Goal: Task Accomplishment & Management: Use online tool/utility

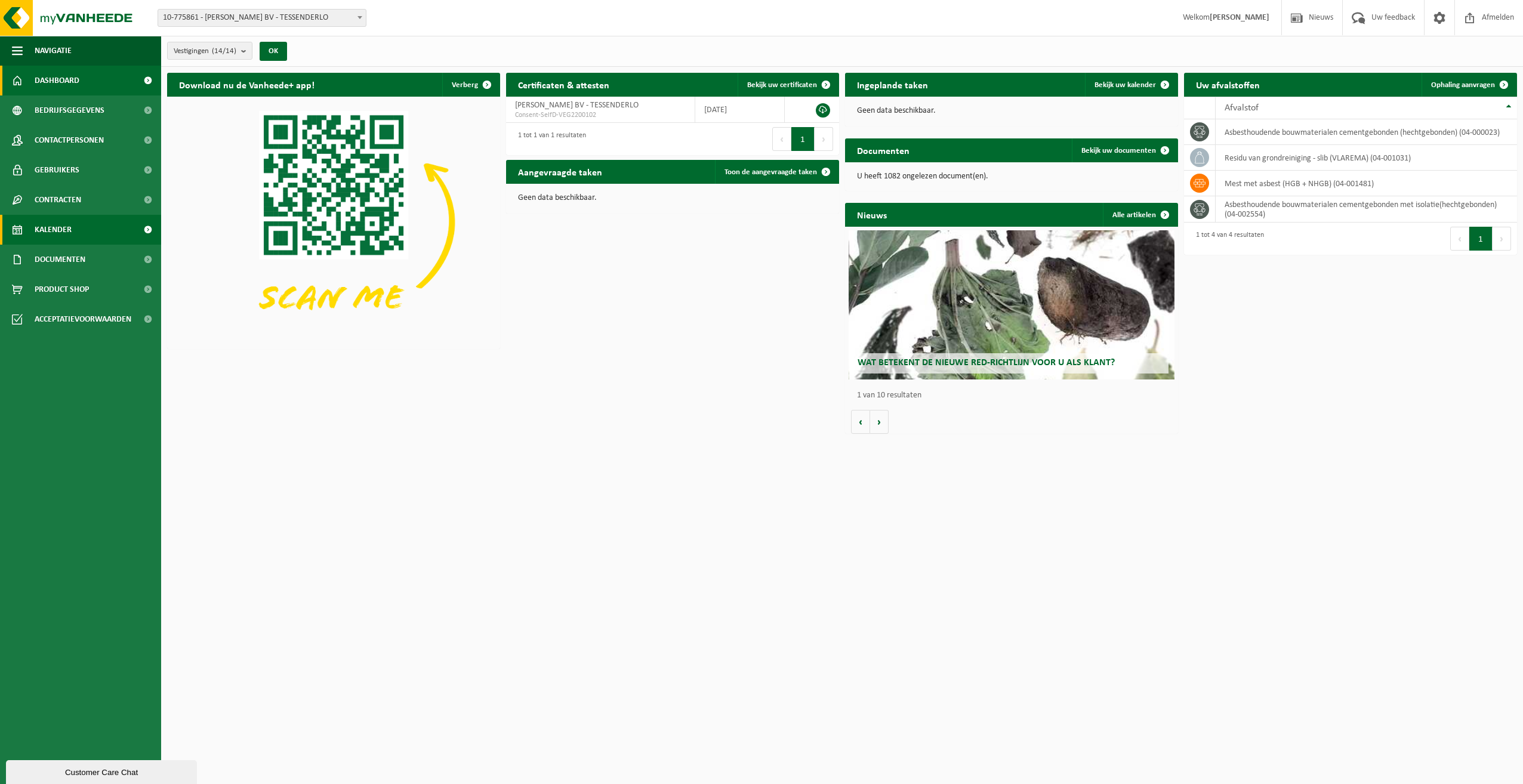
click at [52, 230] on span "Kalender" at bounding box center [53, 230] width 37 height 30
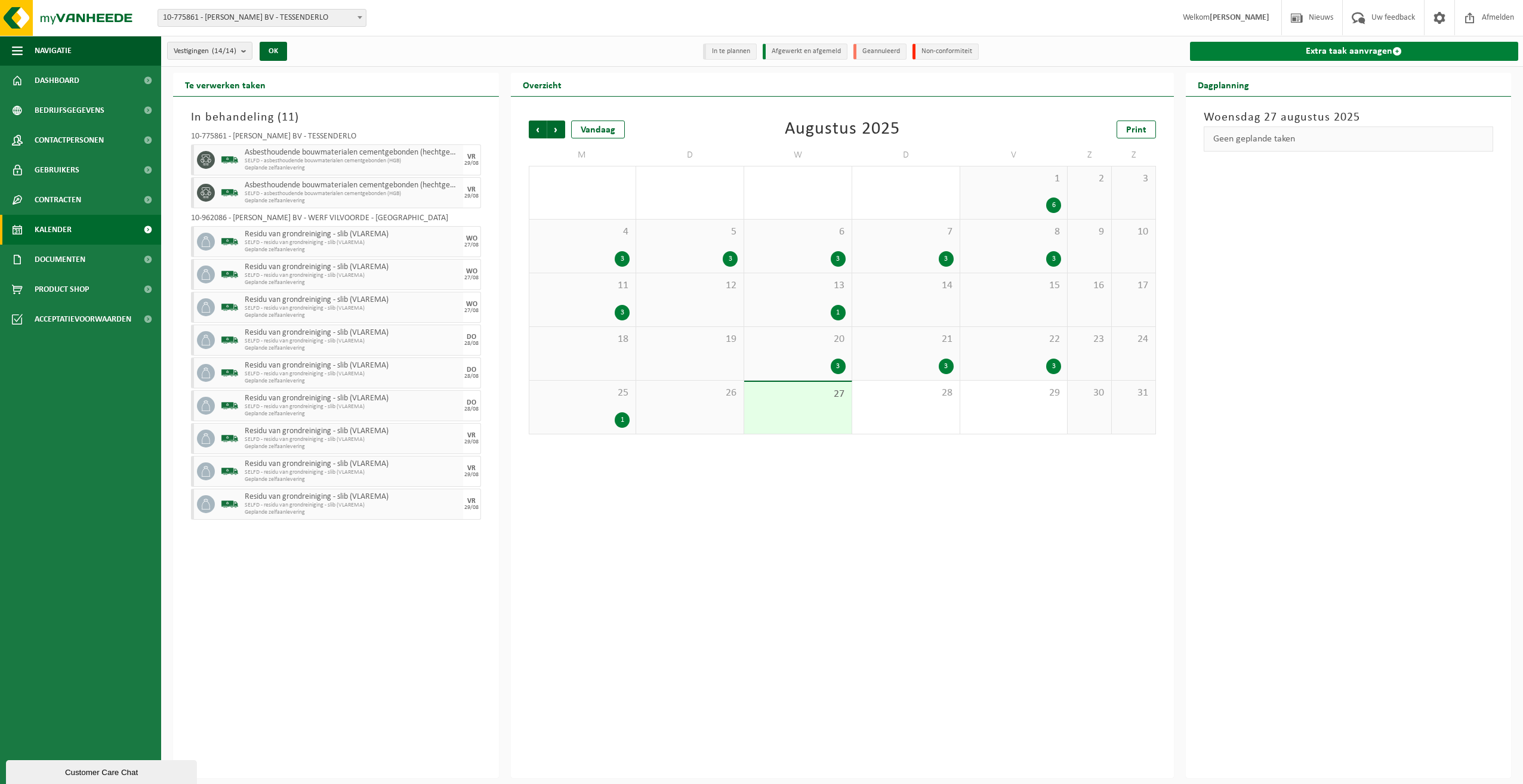
click at [1349, 50] on link "Extra taak aanvragen" at bounding box center [1355, 52] width 329 height 19
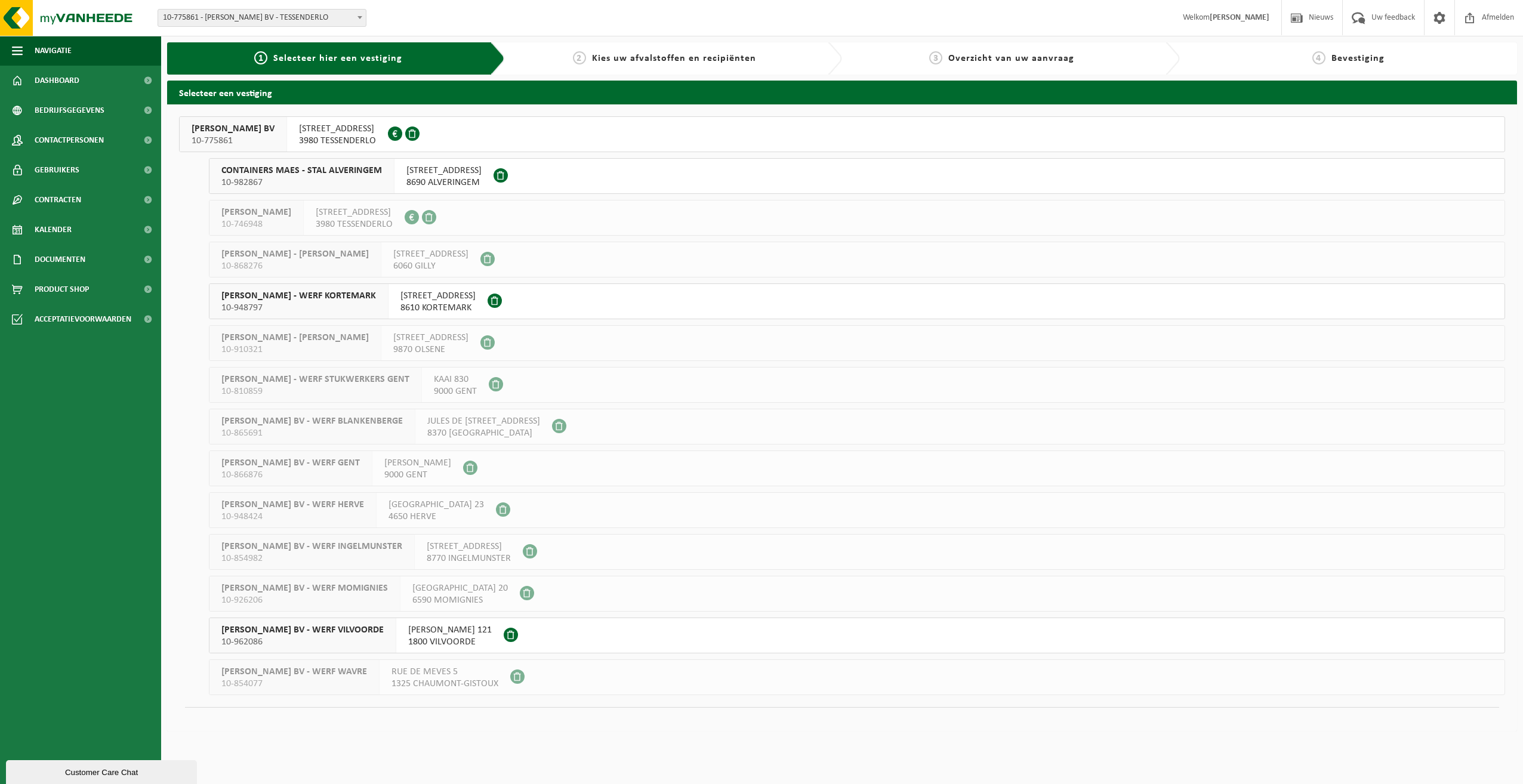
click at [305, 630] on span "YVES MAES BV - WERF VILVOORDE" at bounding box center [303, 630] width 163 height 12
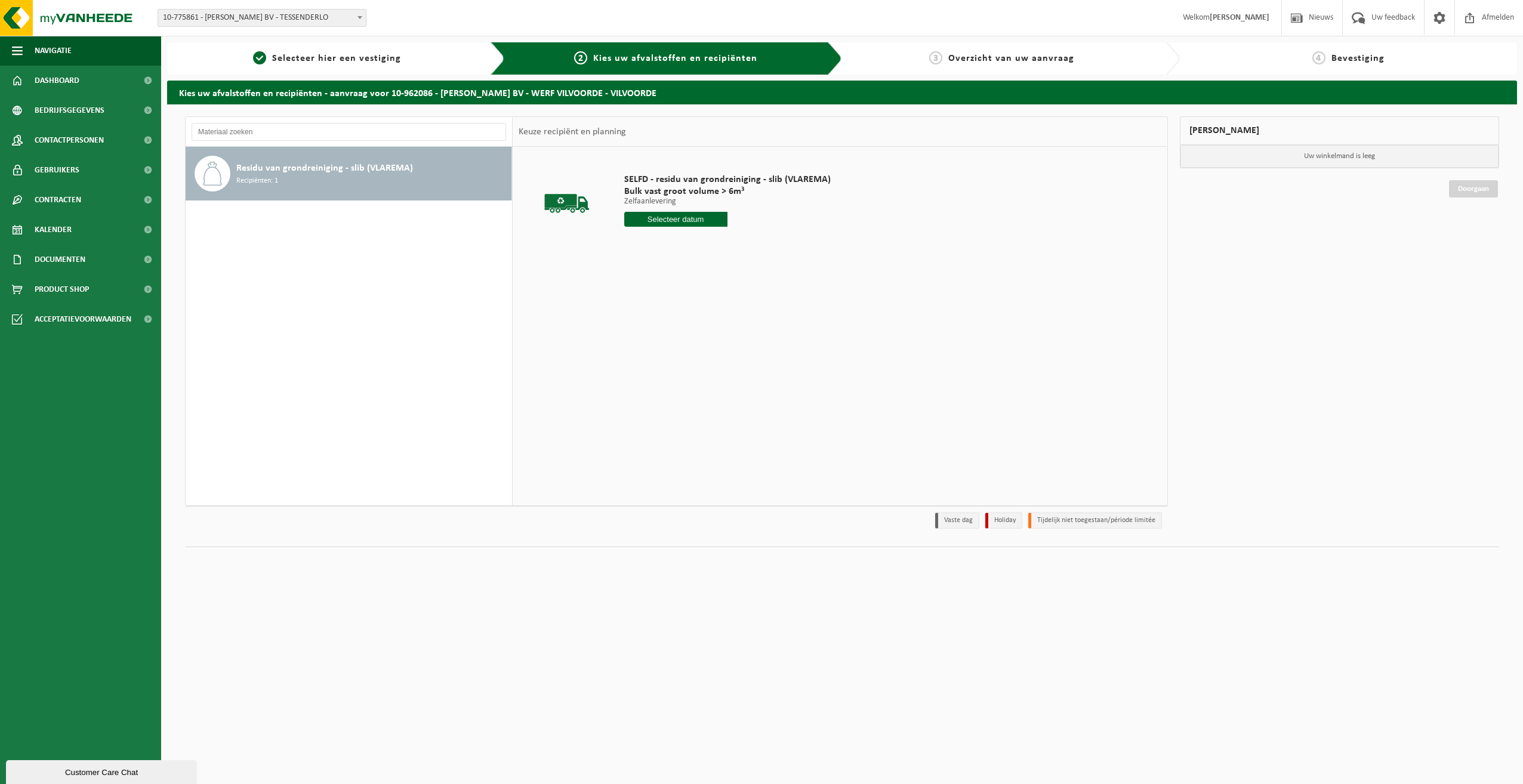
click at [656, 217] on input "text" at bounding box center [676, 219] width 103 height 15
click at [760, 243] on icon at bounding box center [760, 246] width 19 height 19
click at [636, 285] on div "1" at bounding box center [635, 287] width 21 height 19
type input "Van 2025-09-01"
drag, startPoint x: 680, startPoint y: 240, endPoint x: 651, endPoint y: 238, distance: 29.1
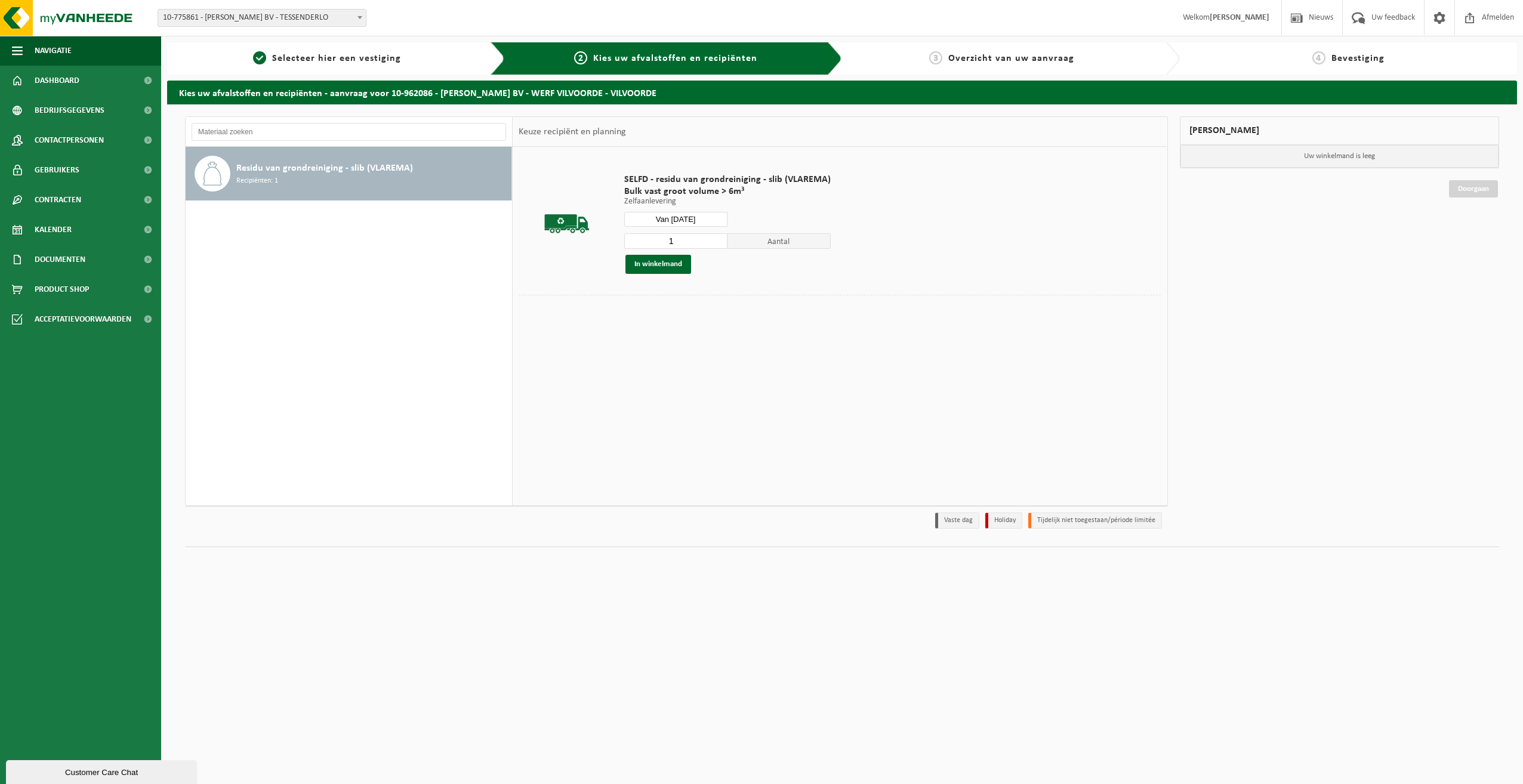
click at [651, 238] on input "1" at bounding box center [676, 241] width 103 height 15
type input "5"
click at [677, 261] on button "In winkelmand" at bounding box center [658, 265] width 66 height 19
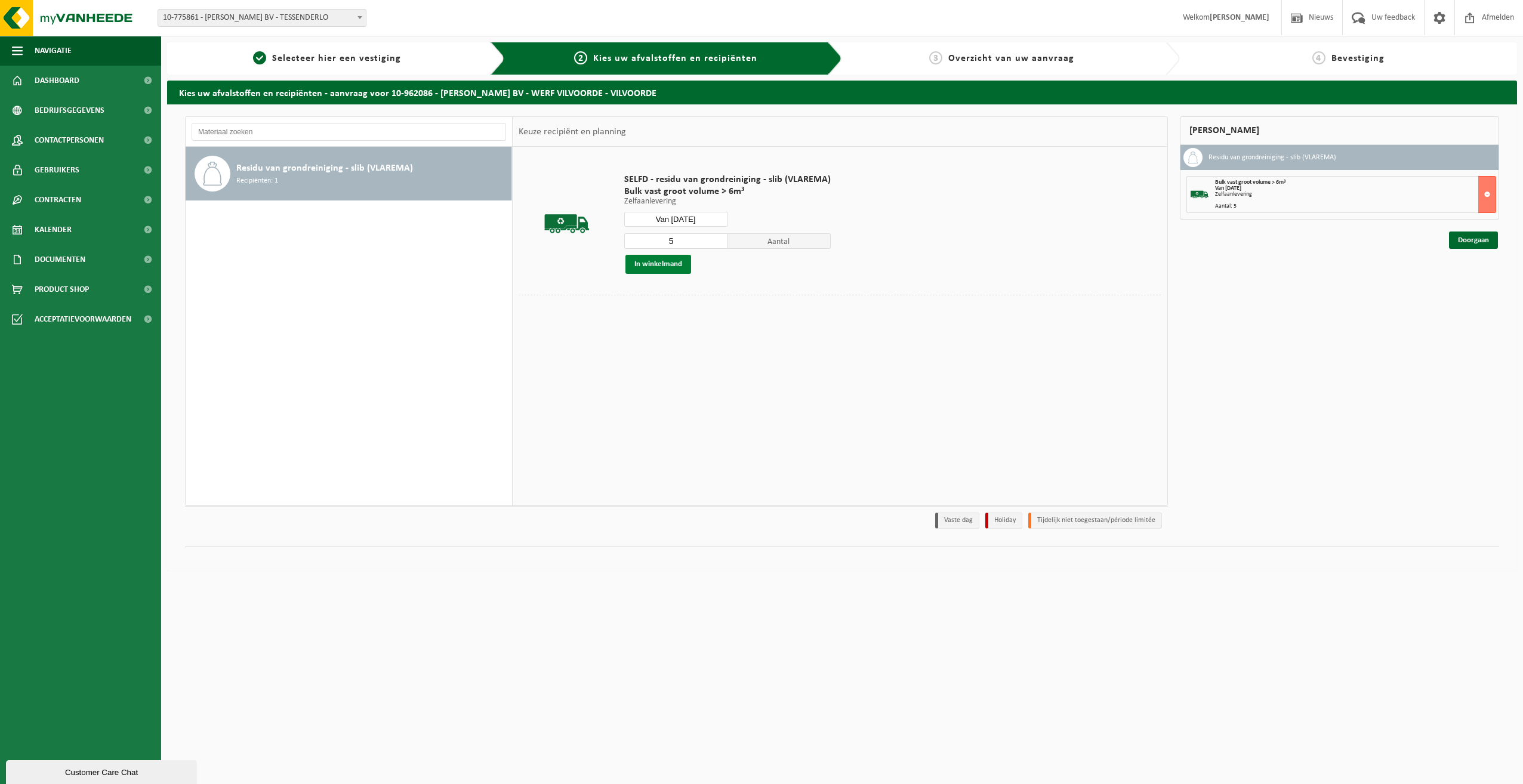
click at [655, 266] on button "In winkelmand" at bounding box center [658, 265] width 66 height 19
click at [1461, 238] on link "Doorgaan" at bounding box center [1474, 240] width 49 height 17
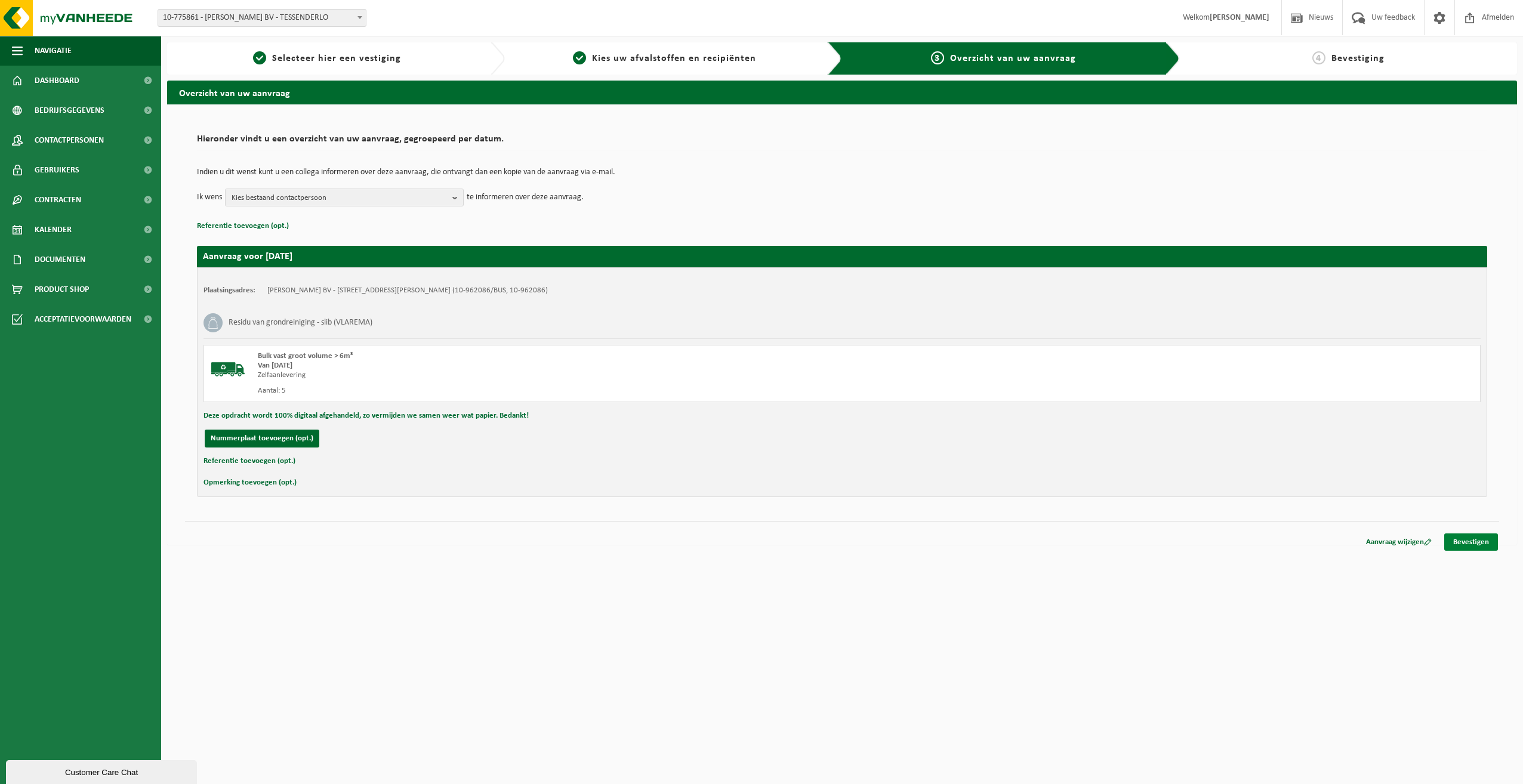
click at [1468, 539] on link "Bevestigen" at bounding box center [1471, 542] width 54 height 17
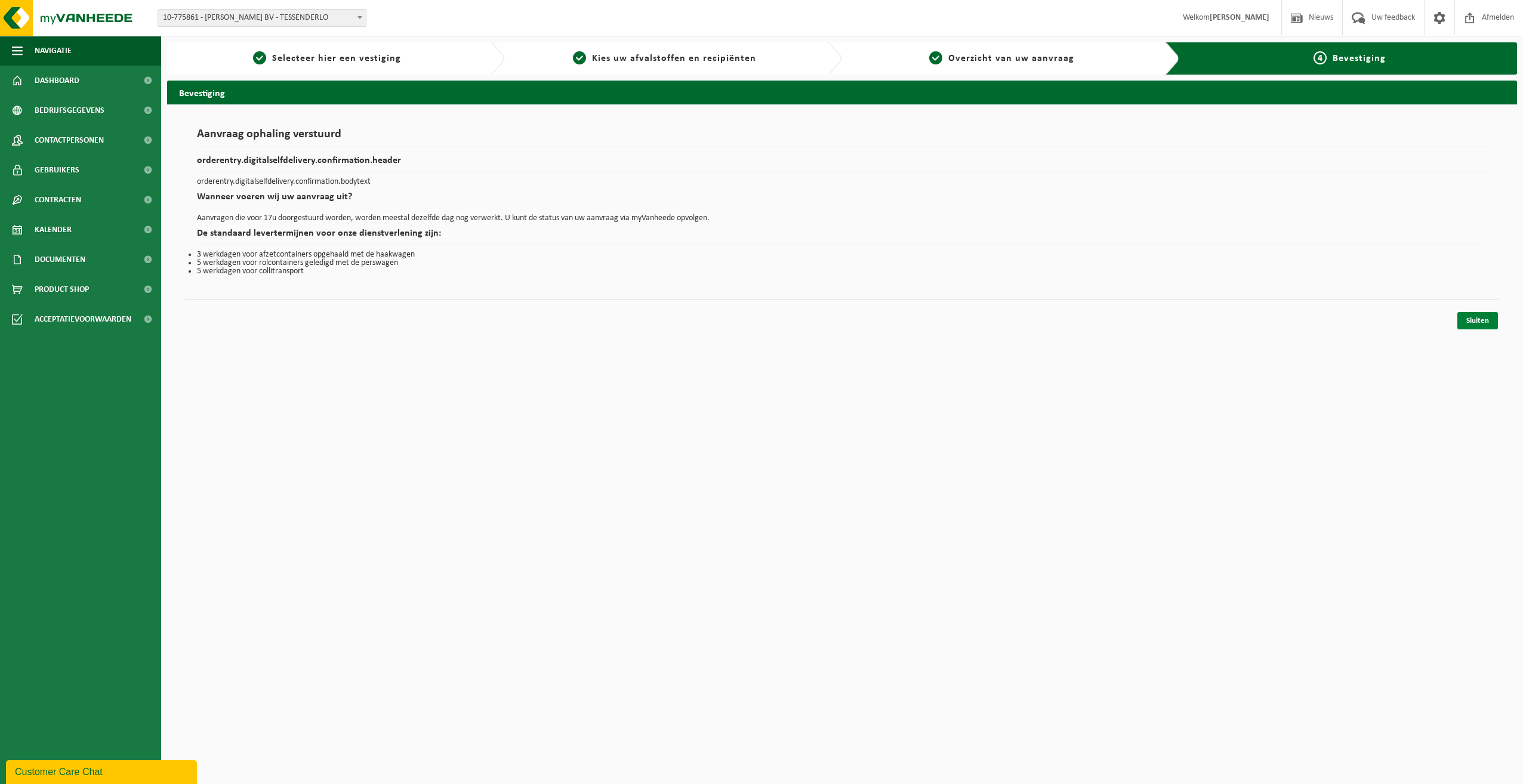
click at [1473, 319] on link "Sluiten" at bounding box center [1478, 321] width 41 height 17
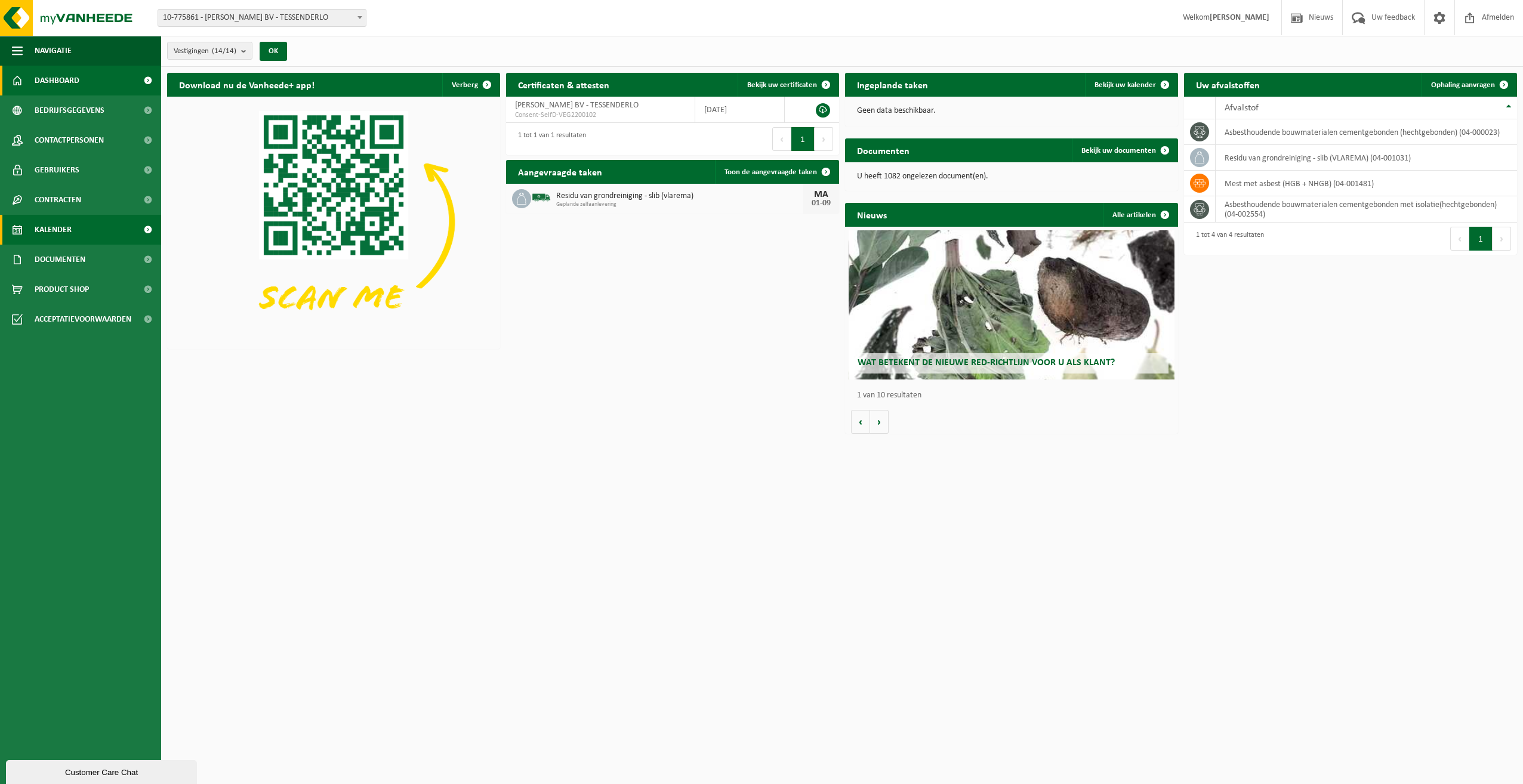
click at [49, 230] on span "Kalender" at bounding box center [53, 230] width 37 height 30
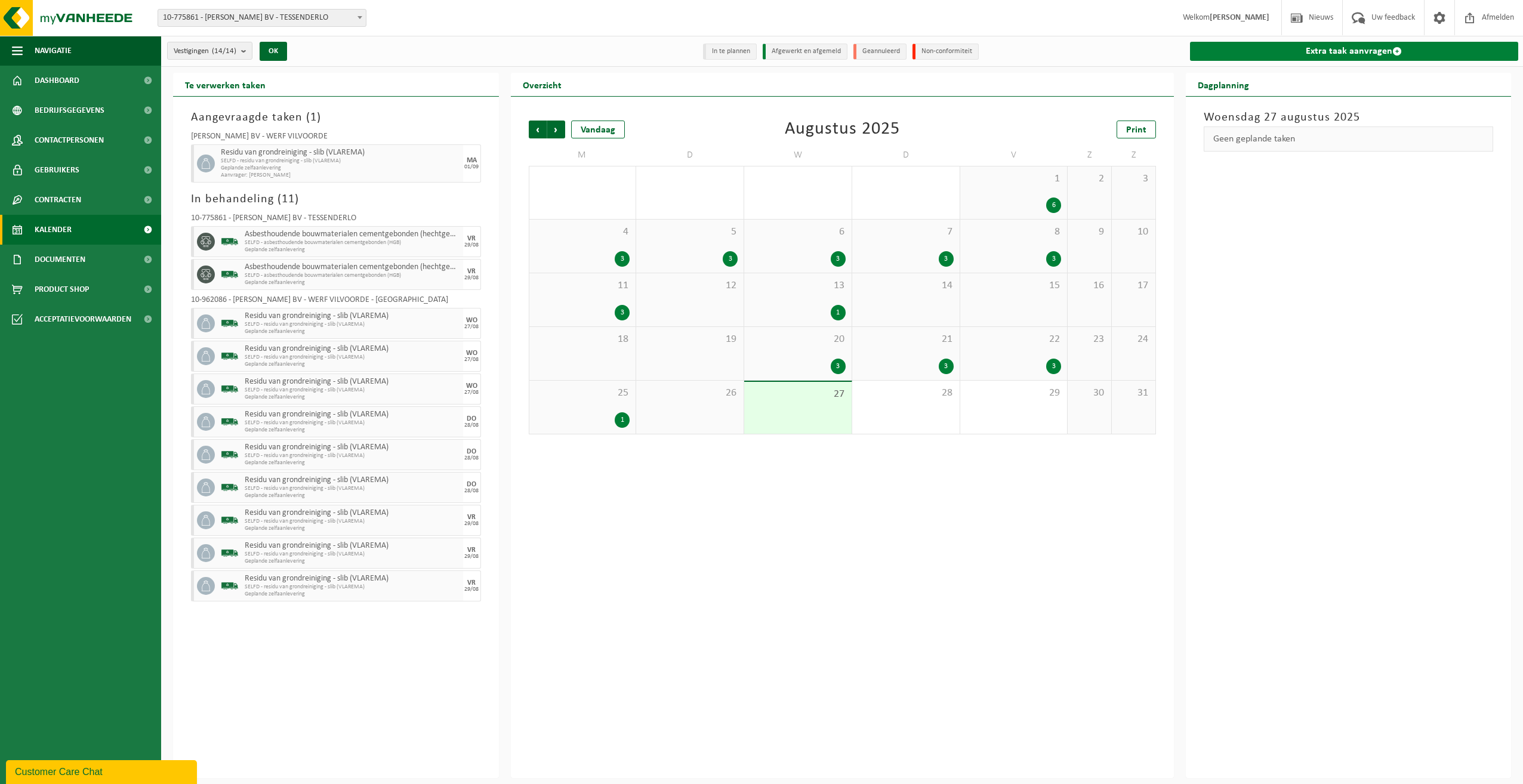
click at [1372, 49] on link "Extra taak aanvragen" at bounding box center [1355, 52] width 329 height 19
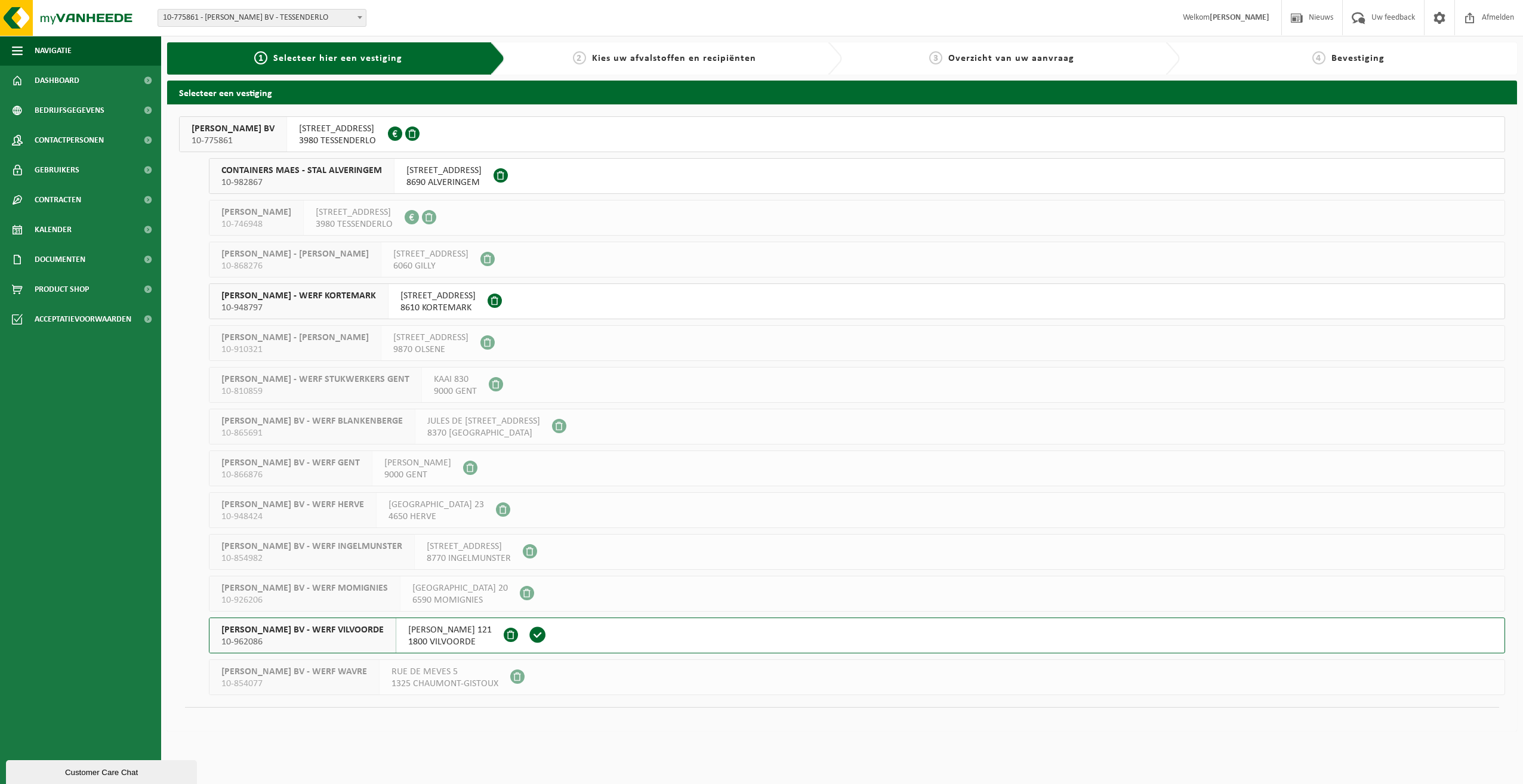
click at [312, 628] on span "YVES MAES BV - WERF VILVOORDE" at bounding box center [303, 630] width 163 height 12
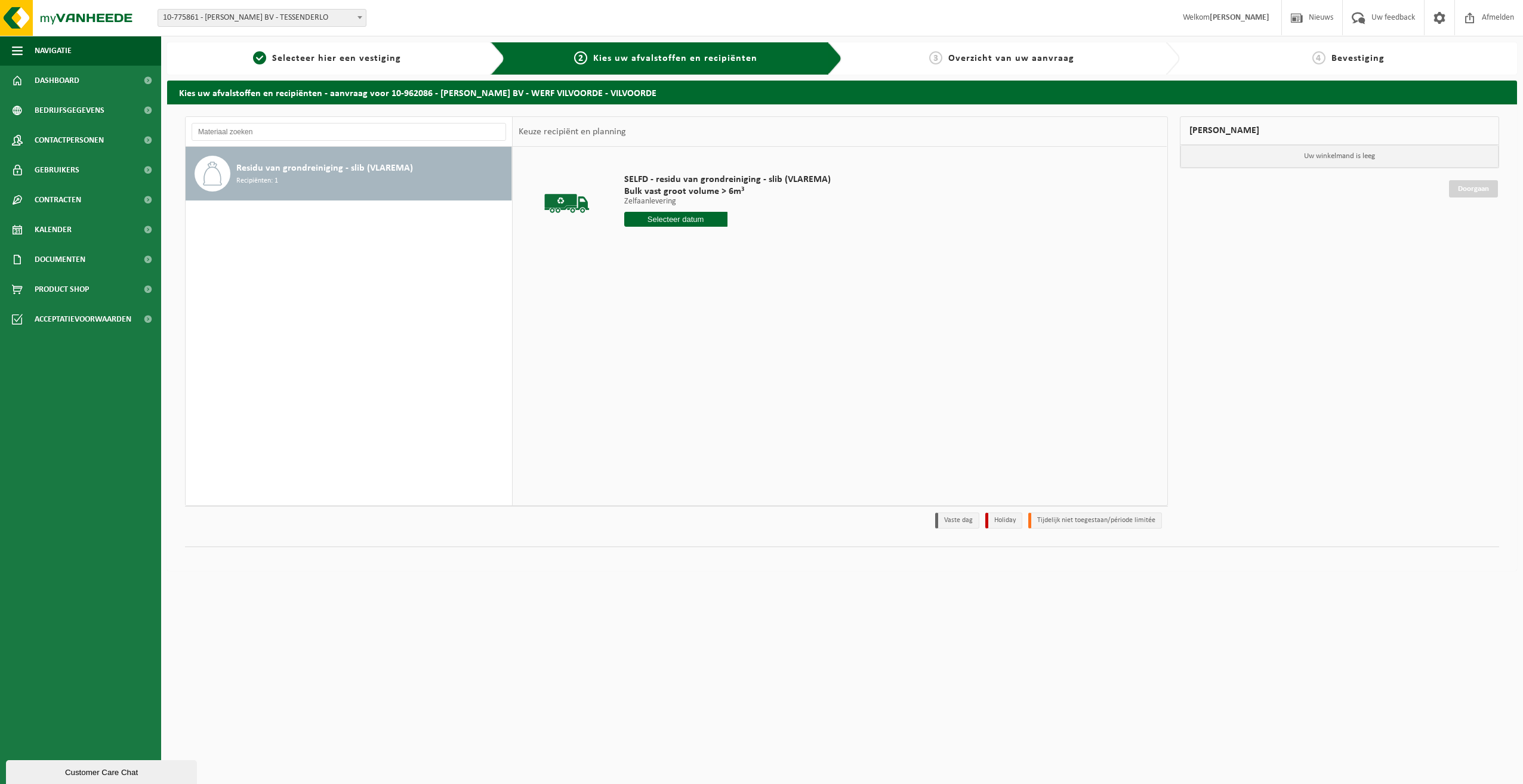
click at [689, 220] on input "text" at bounding box center [676, 219] width 103 height 15
click at [760, 248] on icon at bounding box center [760, 246] width 3 height 6
click at [656, 285] on div "2" at bounding box center [656, 287] width 21 height 19
type input "Van 2025-09-02"
drag, startPoint x: 708, startPoint y: 243, endPoint x: 608, endPoint y: 243, distance: 100.0
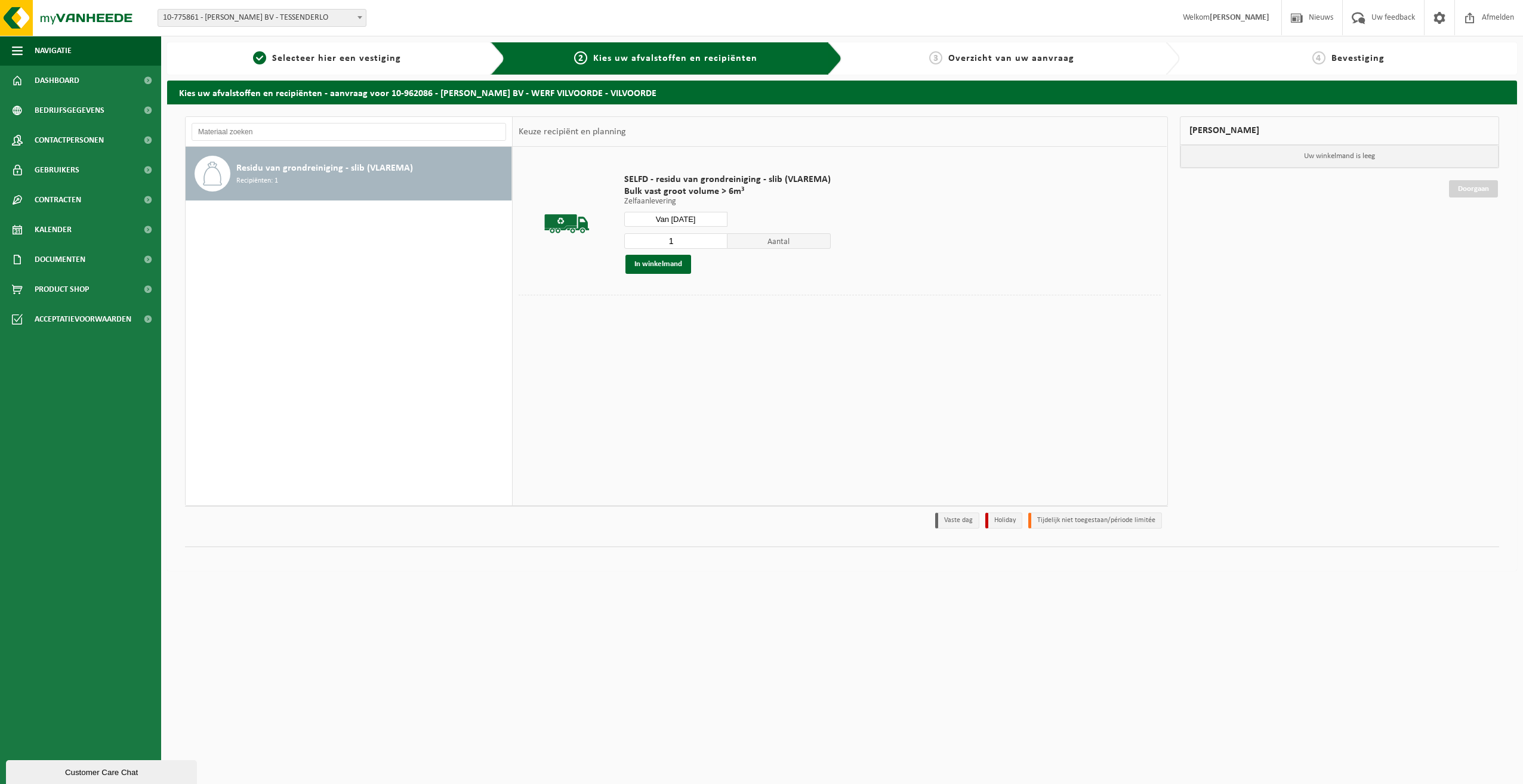
click at [609, 243] on tr "SELFD - residu van grondreiniging - slib (VLAREMA) Bulk vast groot volume > 6m³…" at bounding box center [840, 224] width 642 height 142
type input "3"
click at [668, 264] on button "In winkelmand" at bounding box center [658, 265] width 66 height 19
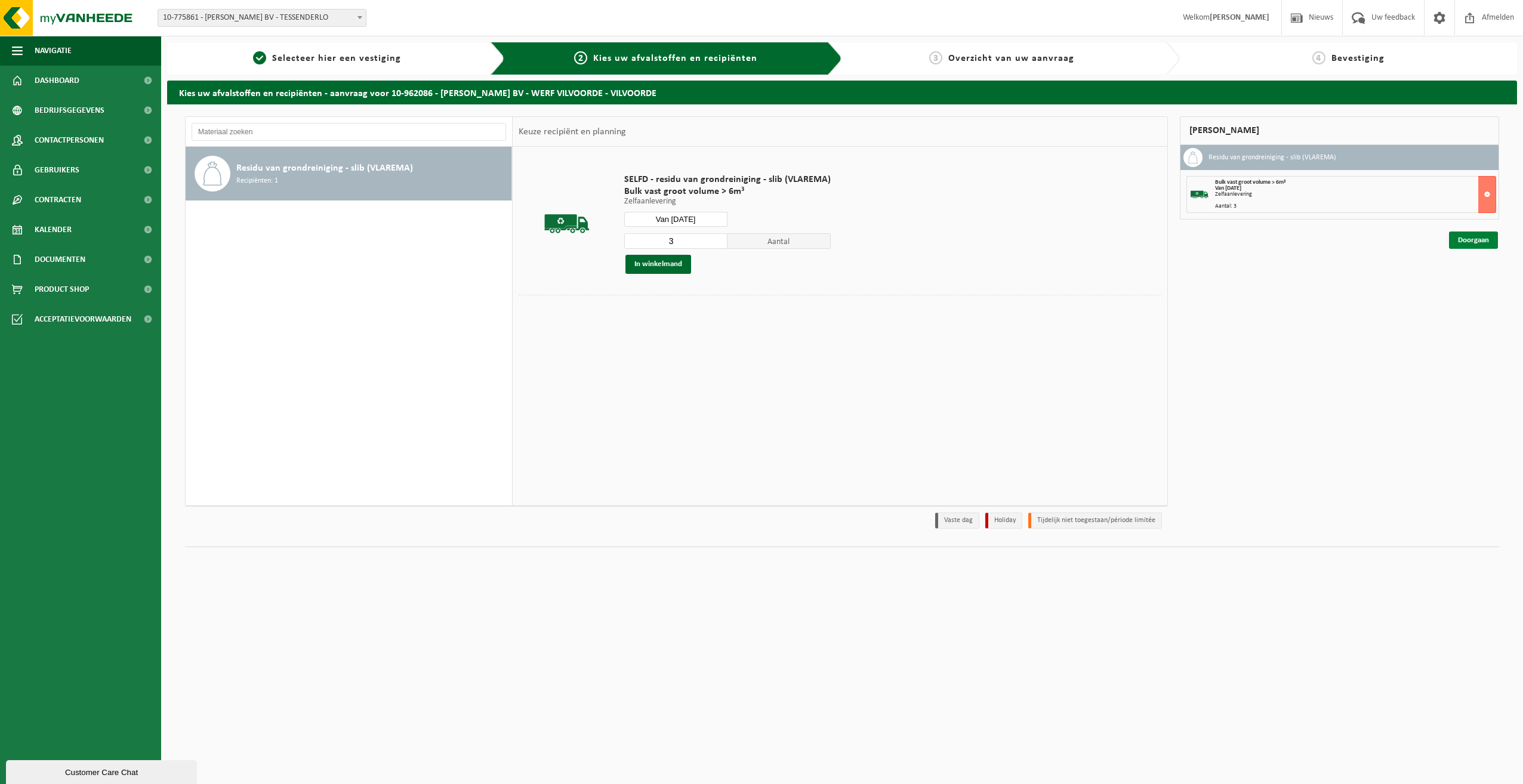
click at [1459, 237] on link "Doorgaan" at bounding box center [1474, 240] width 49 height 17
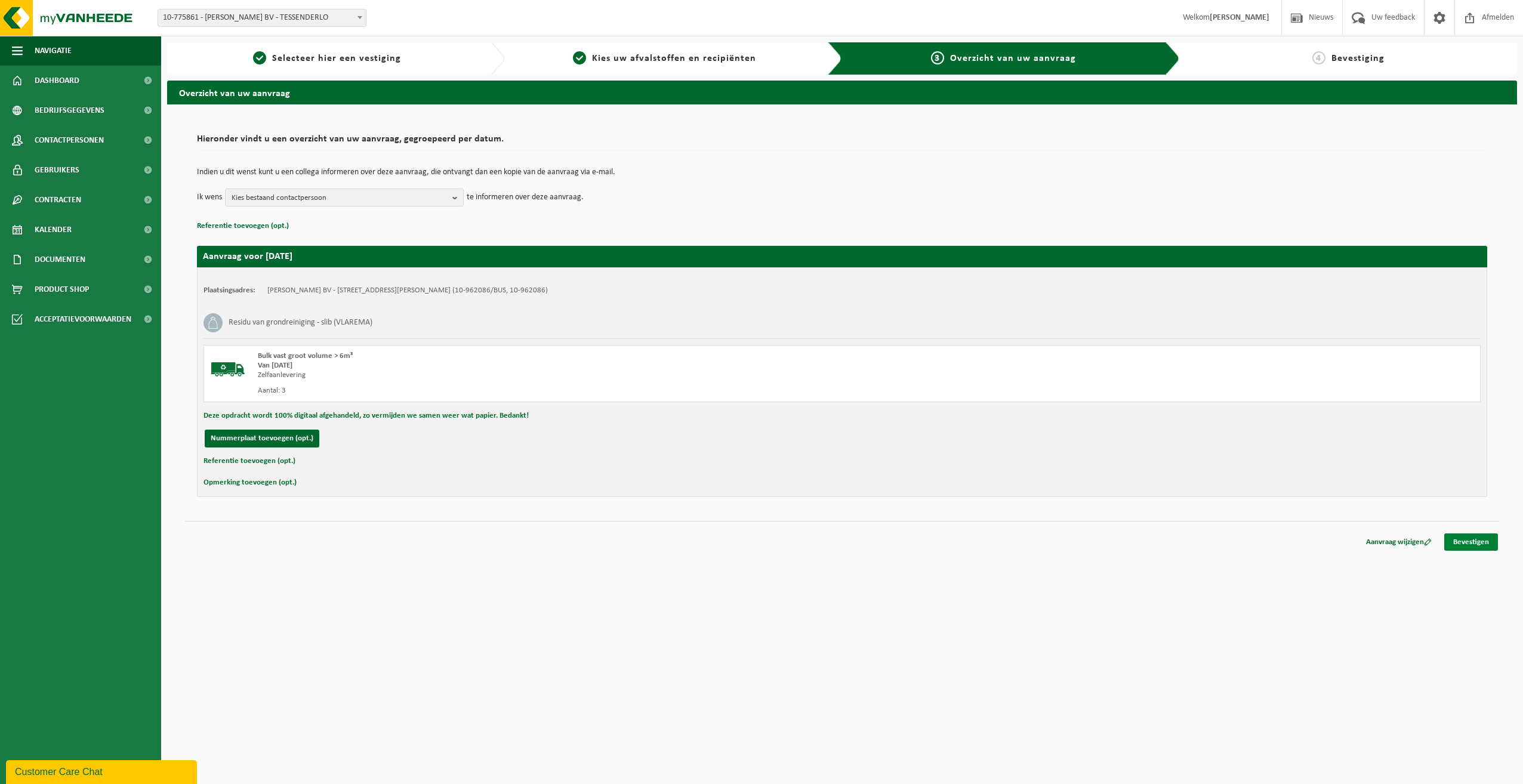
click at [1464, 537] on link "Bevestigen" at bounding box center [1471, 542] width 54 height 17
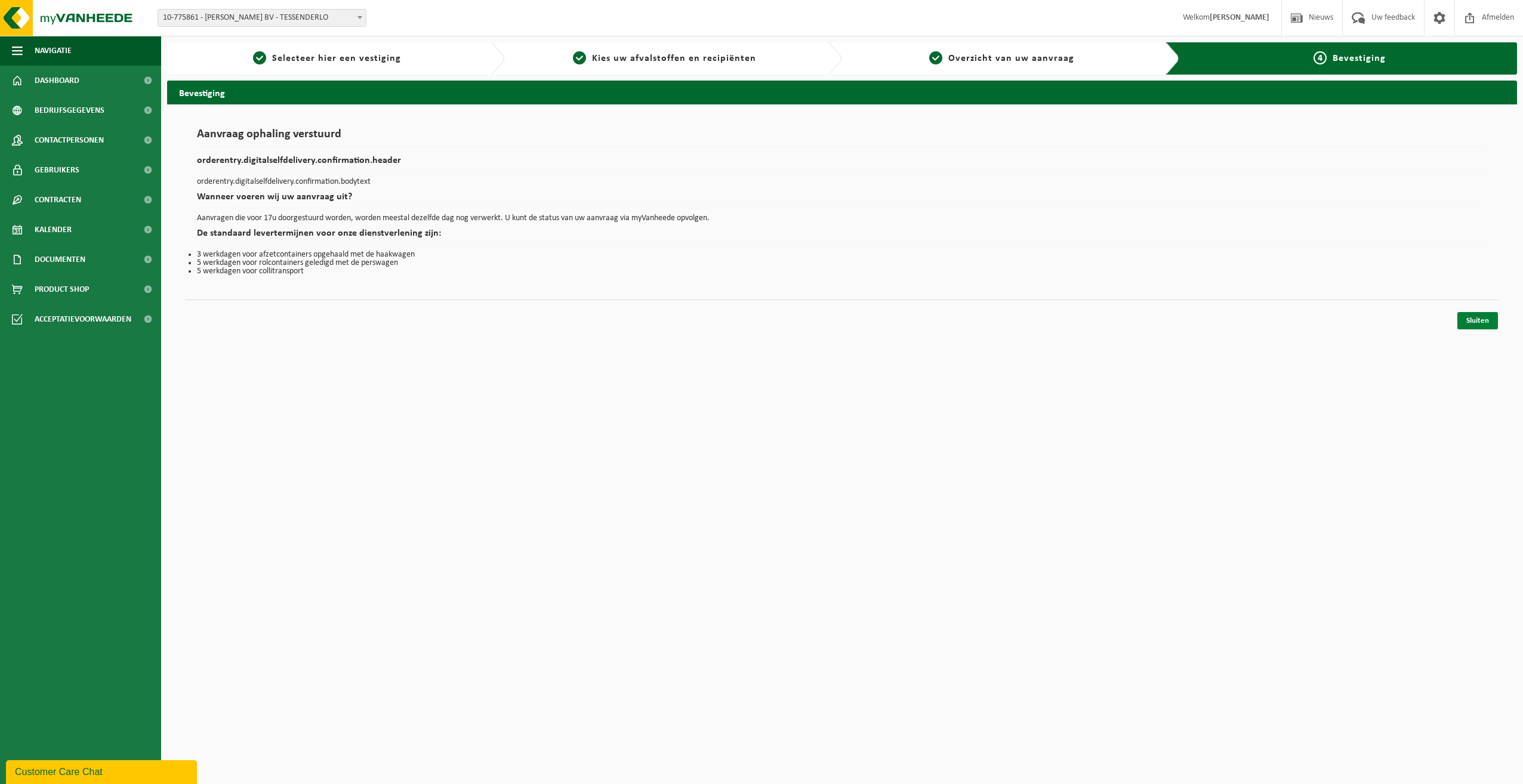
click at [1470, 323] on link "Sluiten" at bounding box center [1478, 321] width 41 height 17
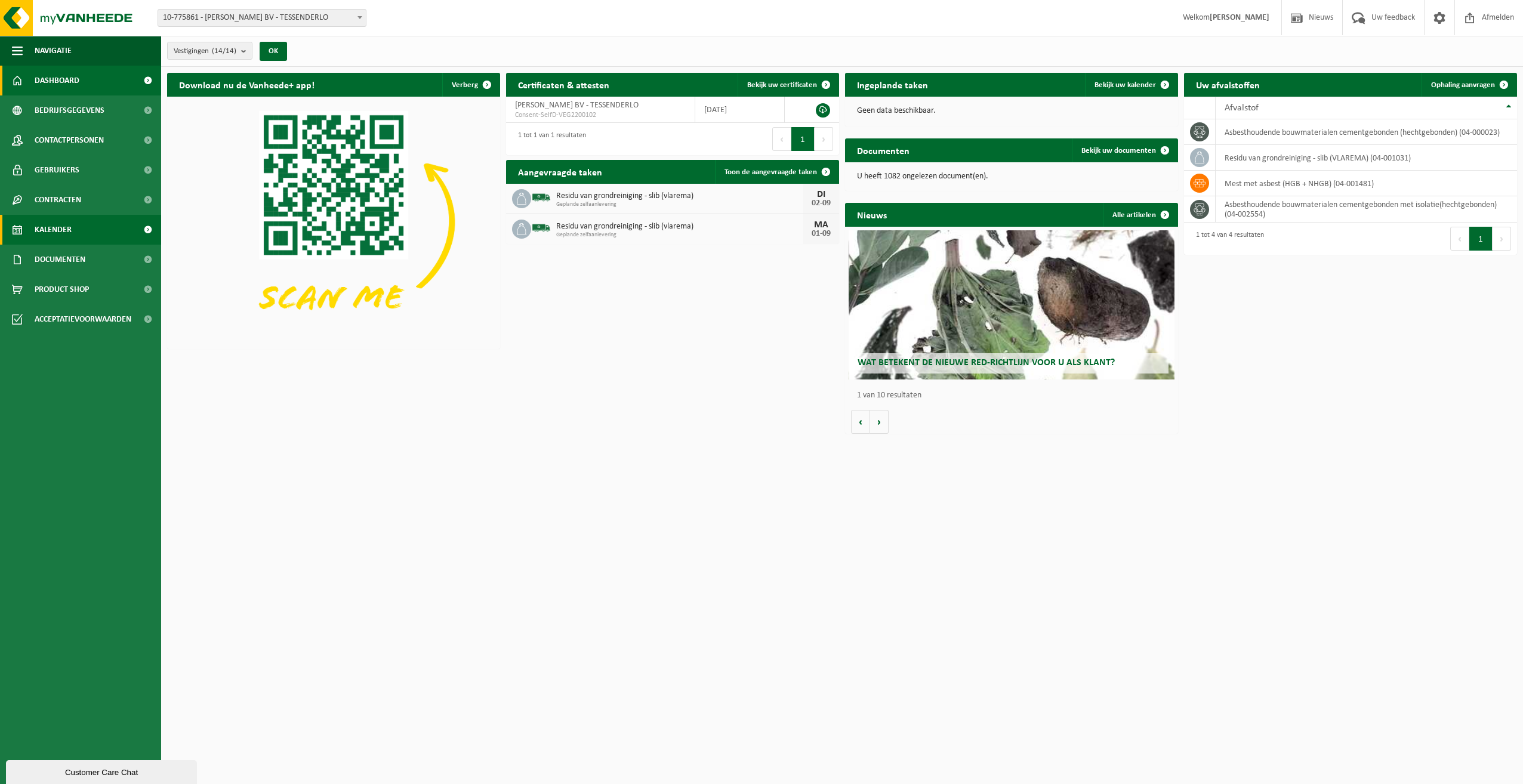
click at [53, 224] on span "Kalender" at bounding box center [53, 230] width 37 height 30
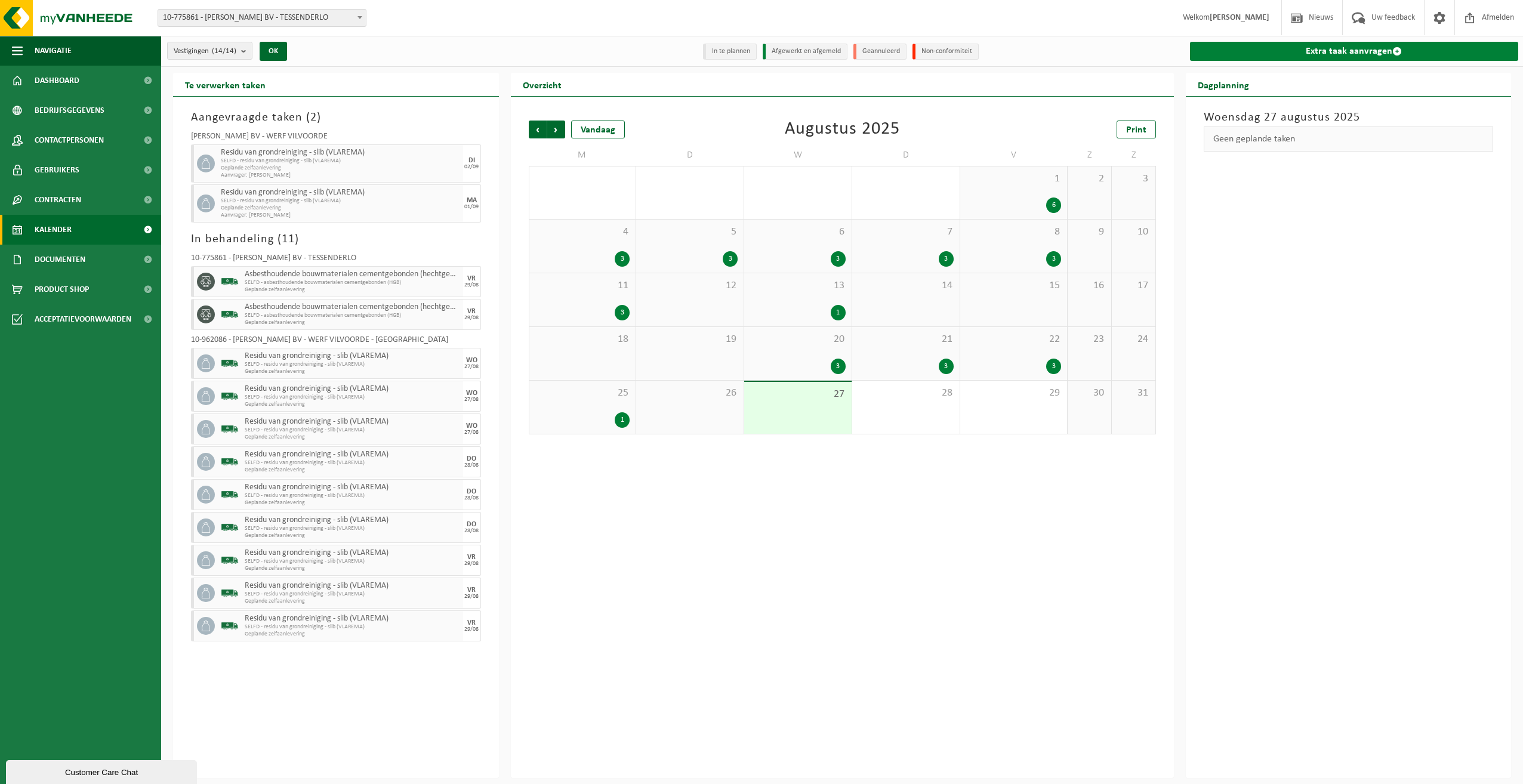
click at [1351, 50] on link "Extra taak aanvragen" at bounding box center [1355, 52] width 329 height 19
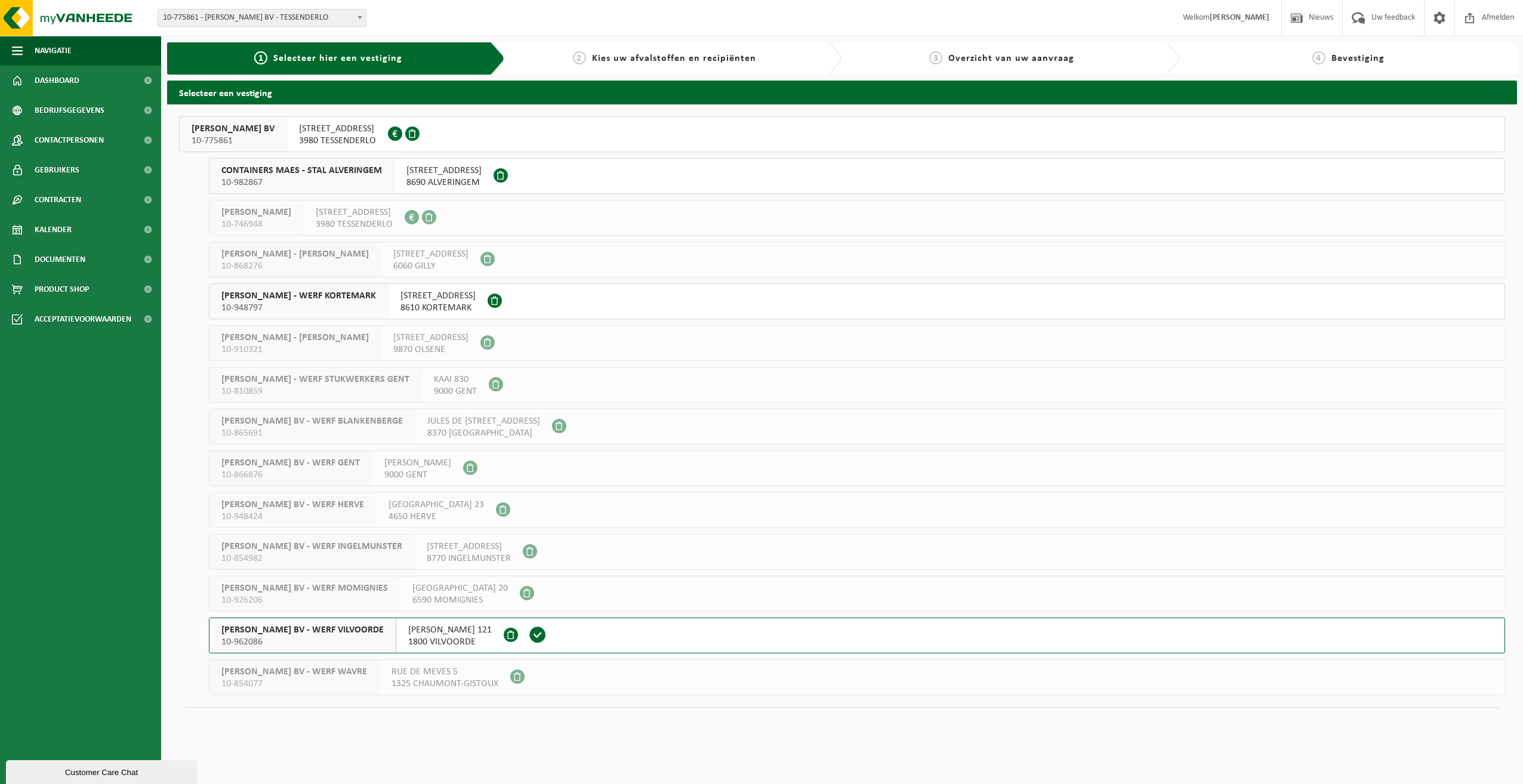
click at [262, 627] on span "YVES MAES BV - WERF VILVOORDE" at bounding box center [303, 630] width 163 height 12
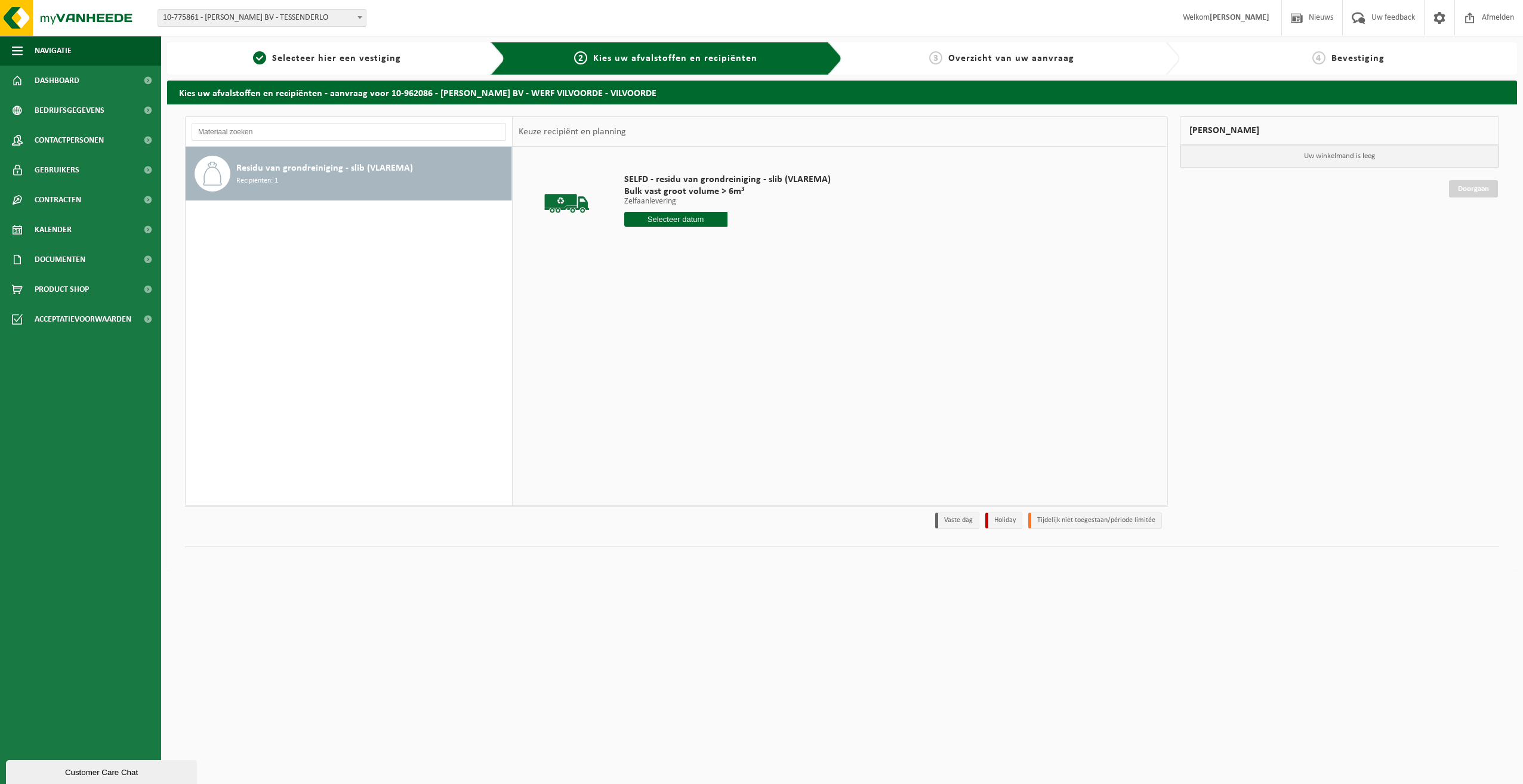
click at [676, 219] on input "text" at bounding box center [676, 219] width 103 height 15
click at [763, 243] on icon at bounding box center [760, 246] width 19 height 19
click at [680, 288] on div "3" at bounding box center [677, 287] width 21 height 19
type input "Van 2025-09-03"
drag, startPoint x: 692, startPoint y: 243, endPoint x: 616, endPoint y: 239, distance: 76.1
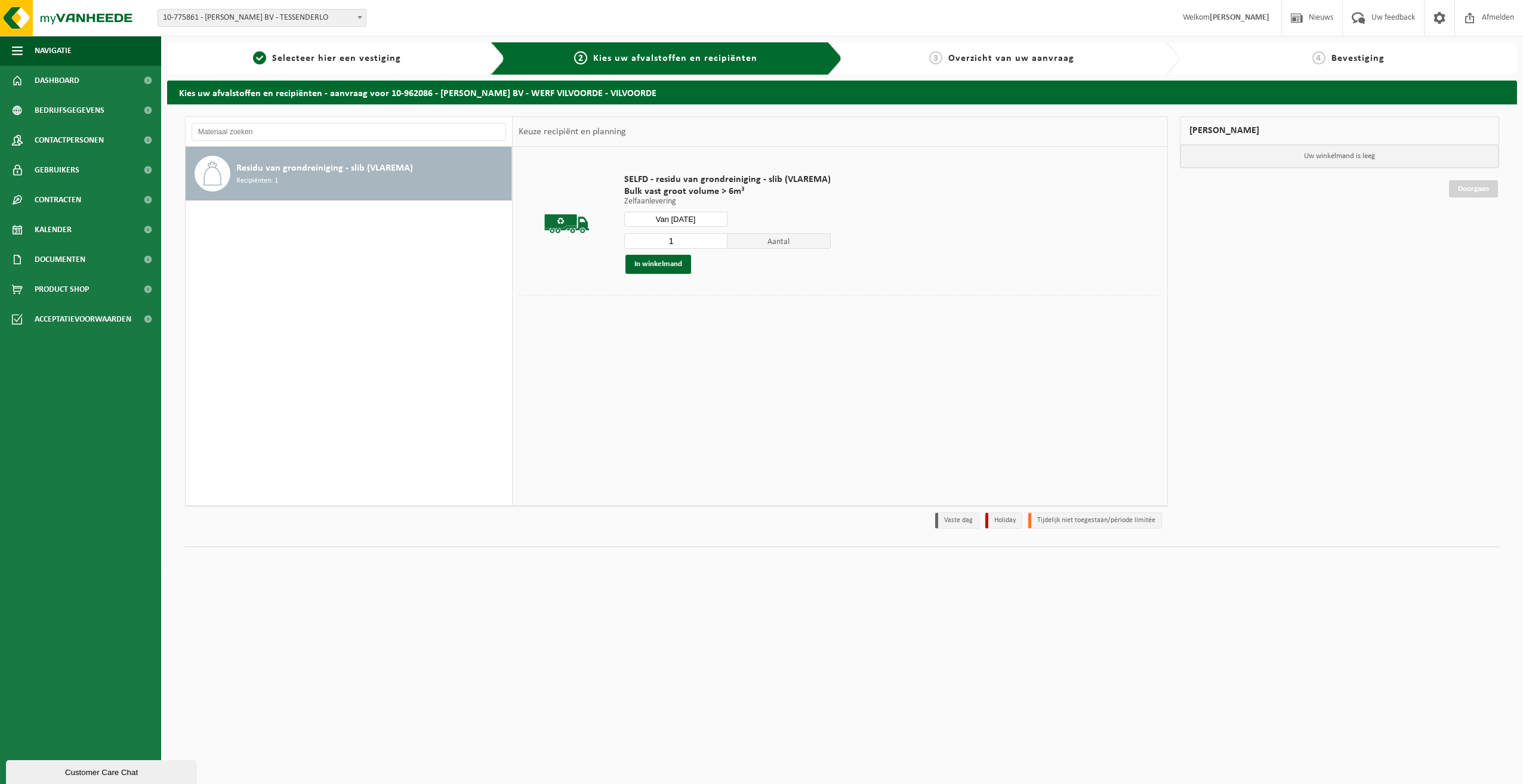
click at [616, 241] on td "SELFD - residu van grondreiniging - slib (VLAREMA) Bulk vast groot volume > 6m³…" at bounding box center [889, 224] width 546 height 142
type input "3"
click at [636, 259] on button "In winkelmand" at bounding box center [658, 265] width 66 height 19
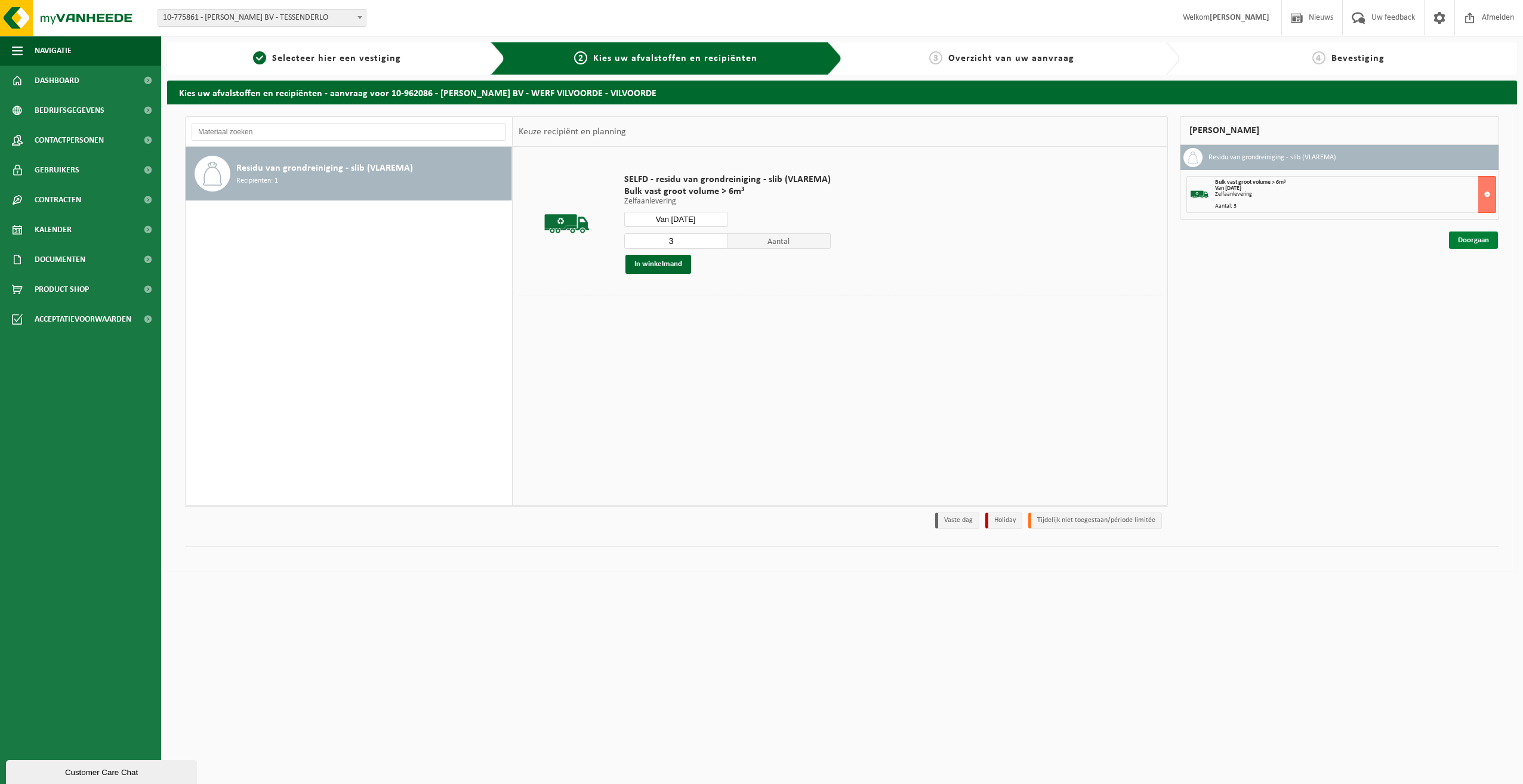
click at [1465, 238] on link "Doorgaan" at bounding box center [1474, 240] width 49 height 17
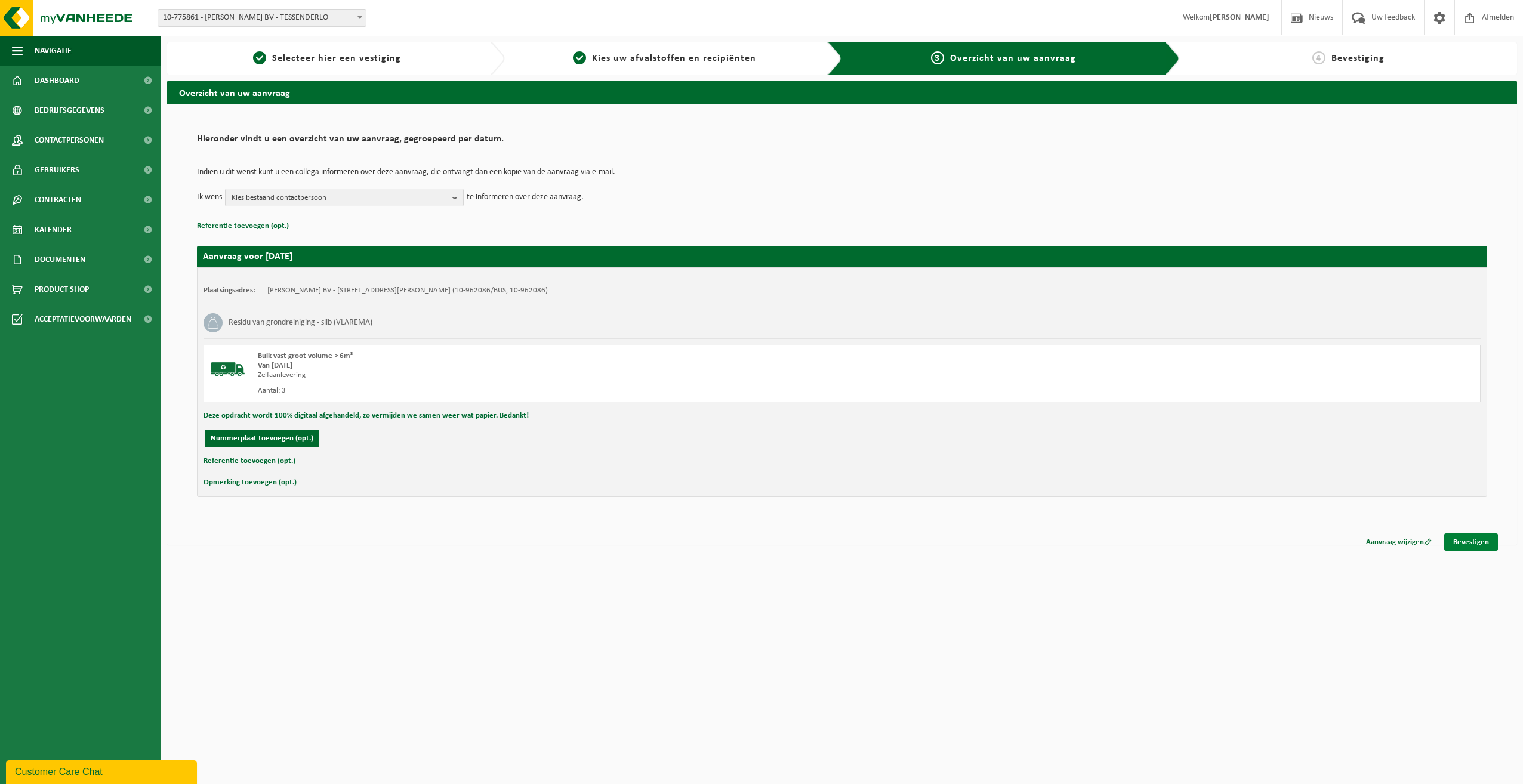
click at [1481, 540] on link "Bevestigen" at bounding box center [1471, 542] width 54 height 17
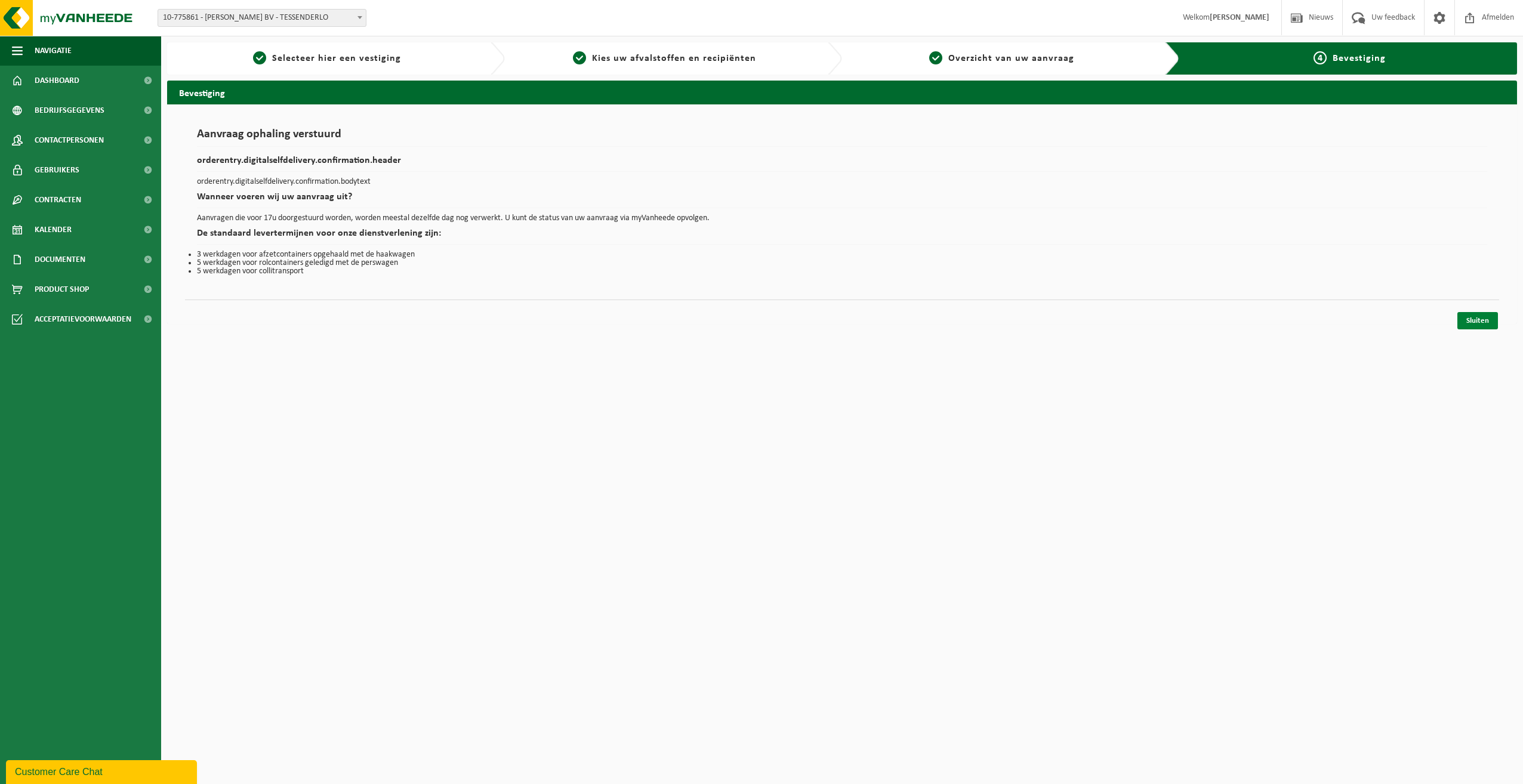
click at [1476, 323] on link "Sluiten" at bounding box center [1478, 321] width 41 height 17
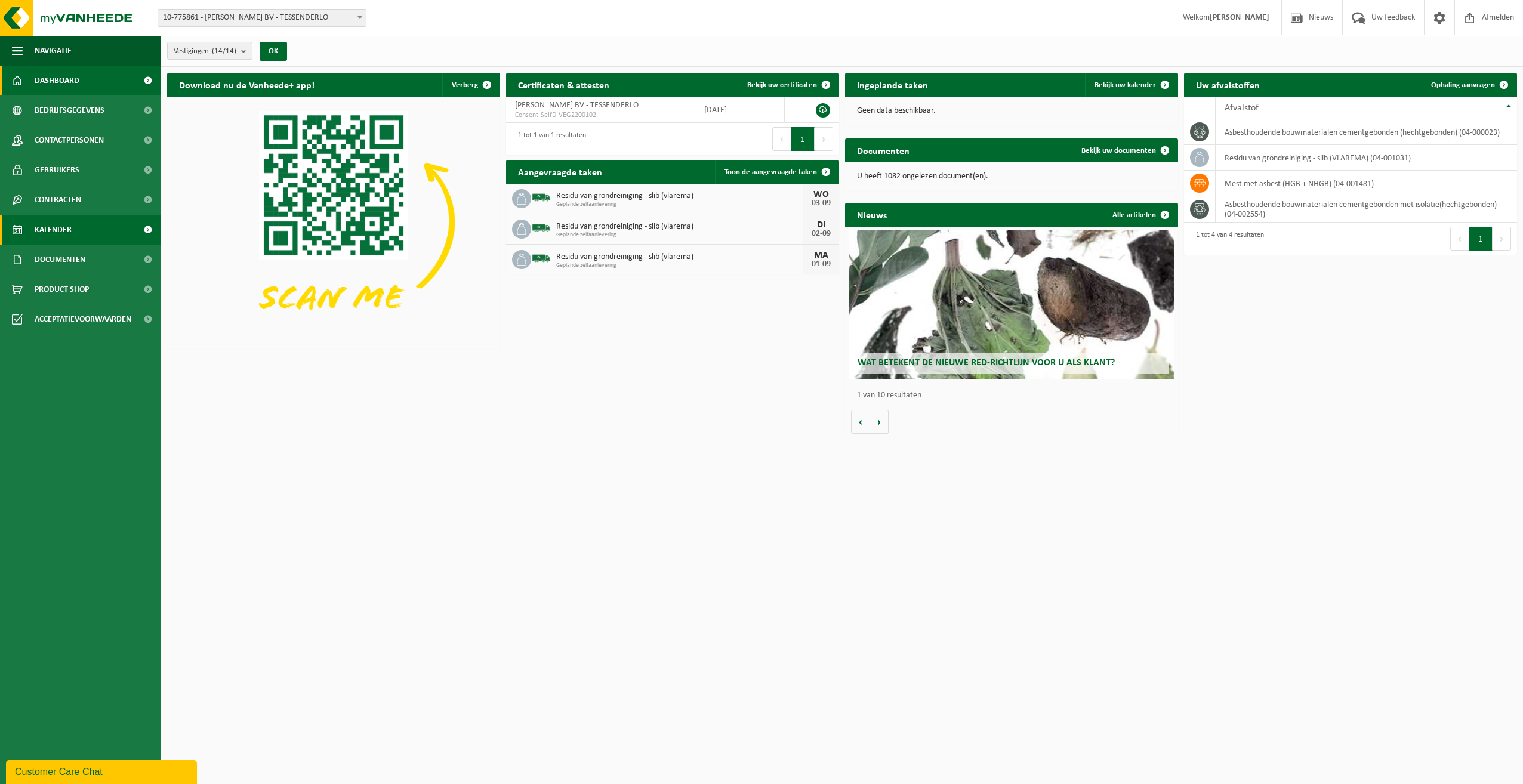
click at [46, 226] on span "Kalender" at bounding box center [53, 230] width 37 height 30
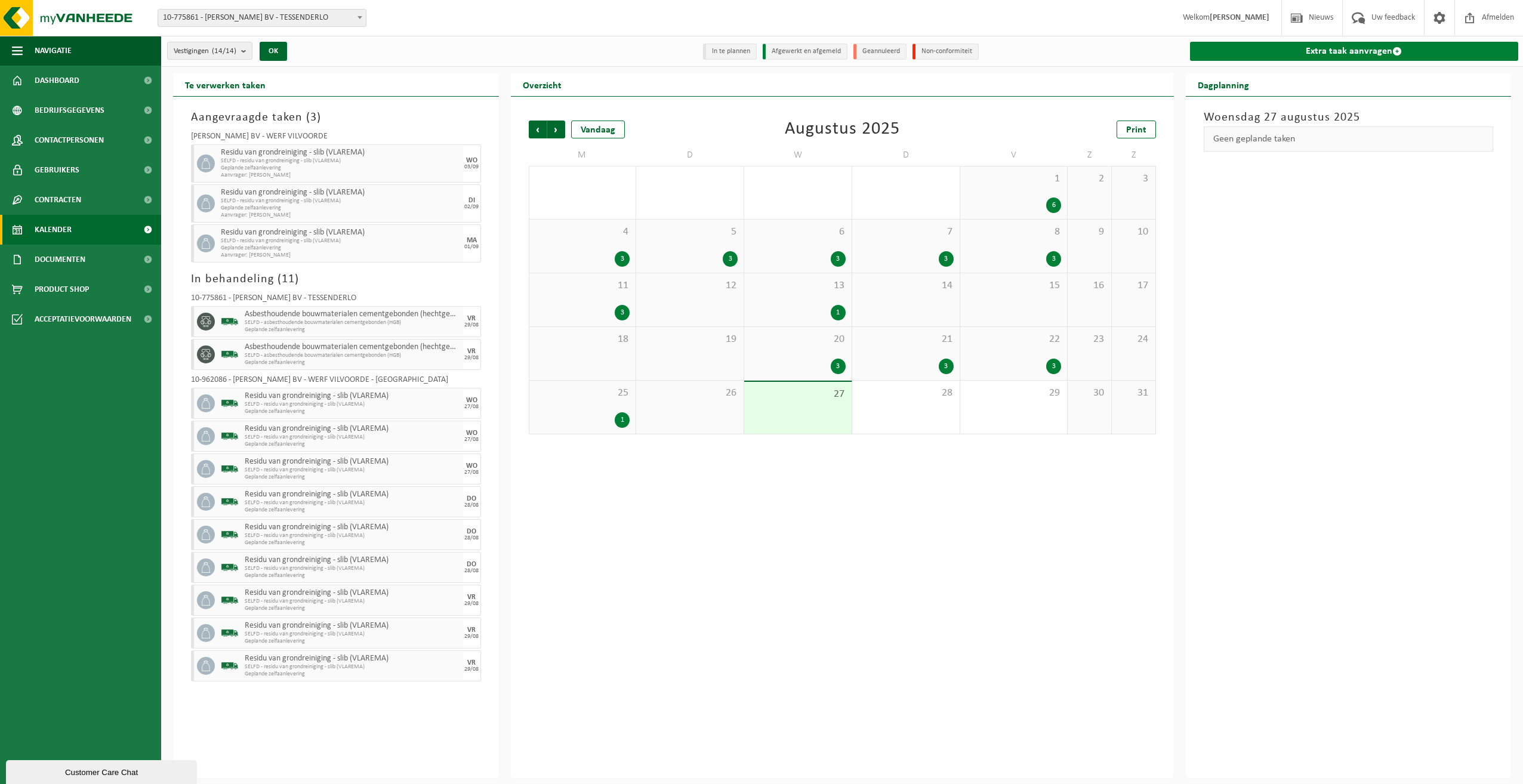
click at [1331, 46] on link "Extra taak aanvragen" at bounding box center [1355, 52] width 329 height 19
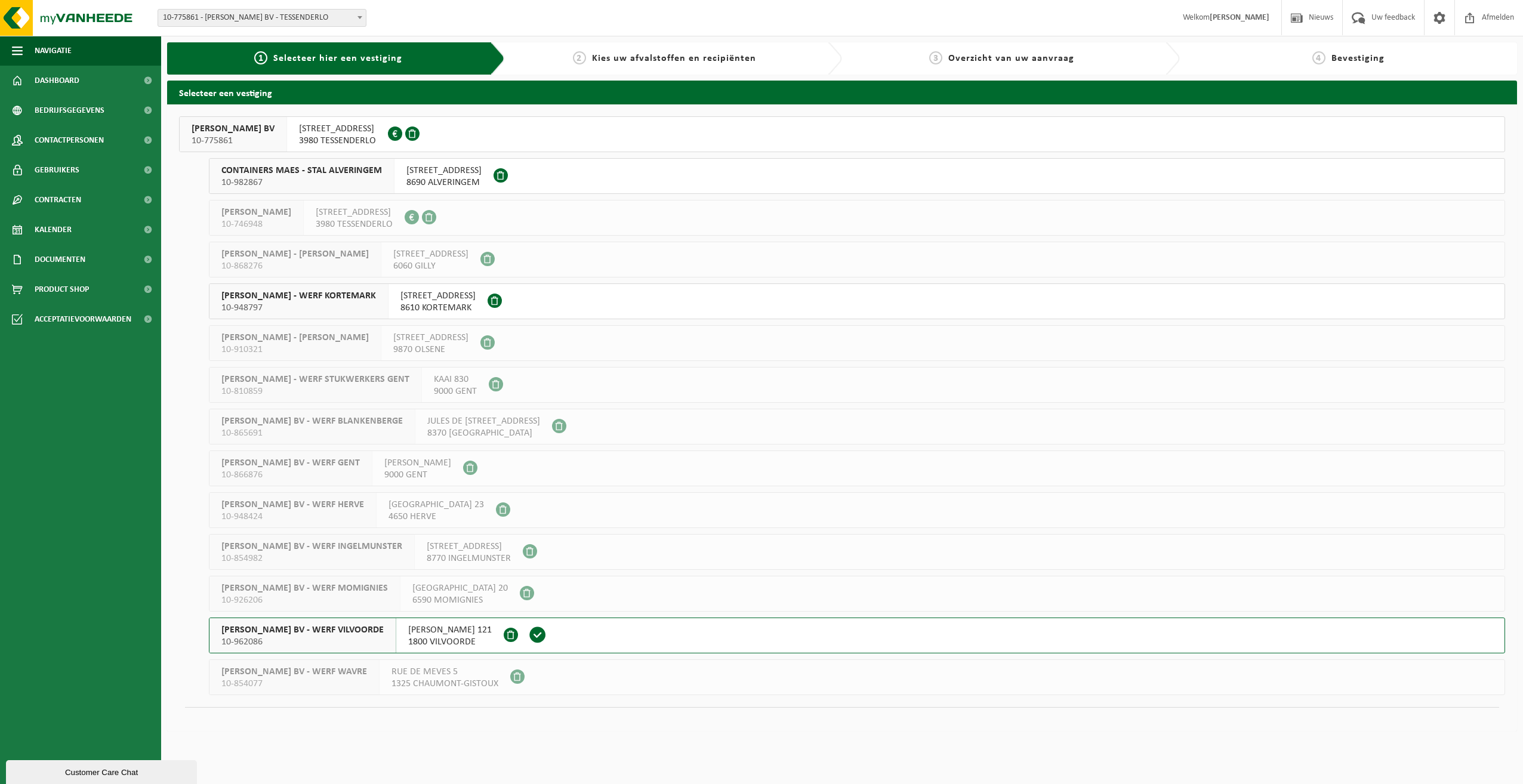
click at [298, 630] on span "[PERSON_NAME] BV - WERF VILVOORDE" at bounding box center [303, 630] width 163 height 12
click at [298, 630] on span "YVES MAES BV - WERF VILVOORDE" at bounding box center [303, 630] width 163 height 12
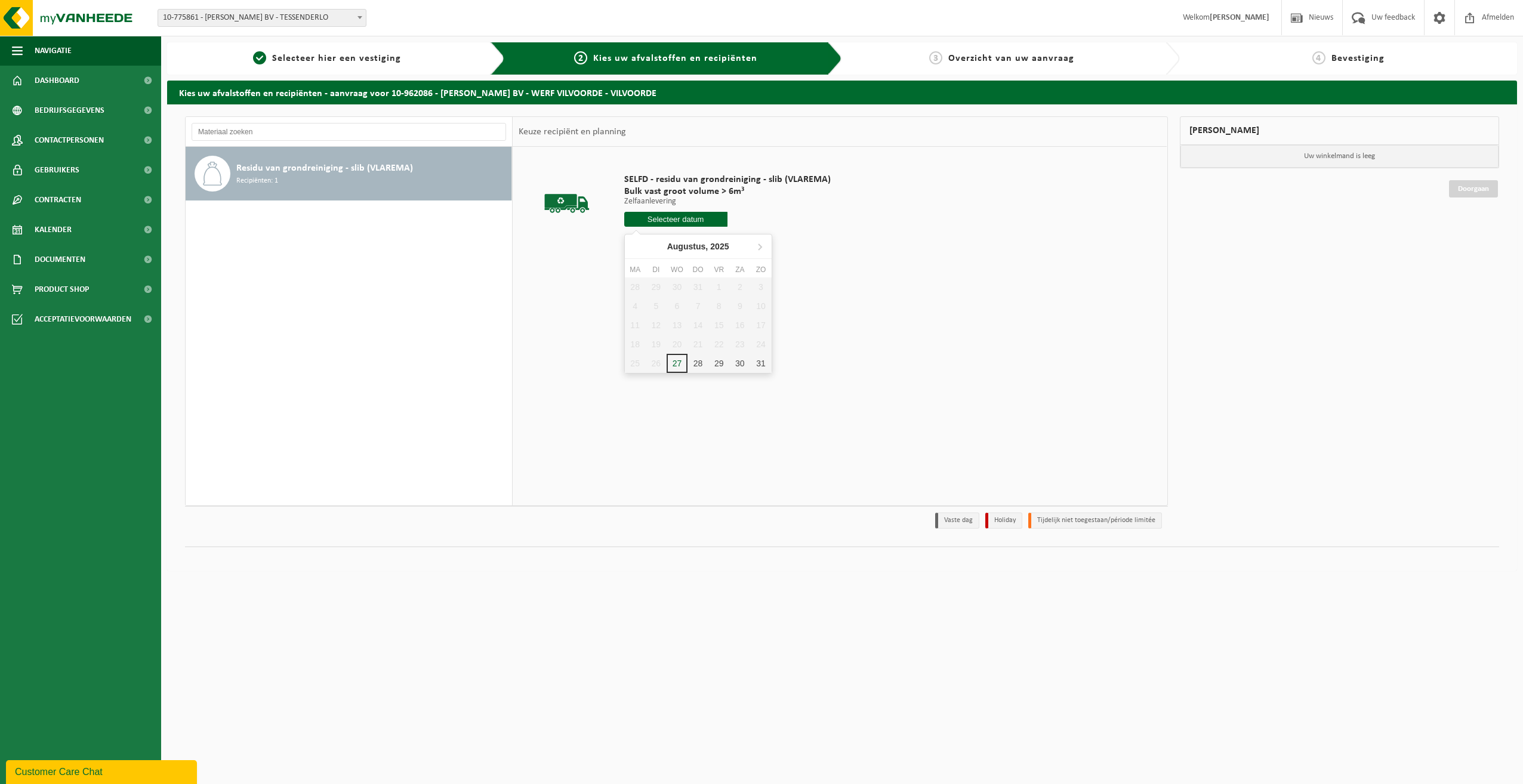
click at [696, 219] on input "text" at bounding box center [676, 219] width 103 height 15
click at [762, 250] on icon at bounding box center [760, 246] width 19 height 19
click at [699, 290] on div "4" at bounding box center [698, 287] width 21 height 19
type input "Van 2025-09-04"
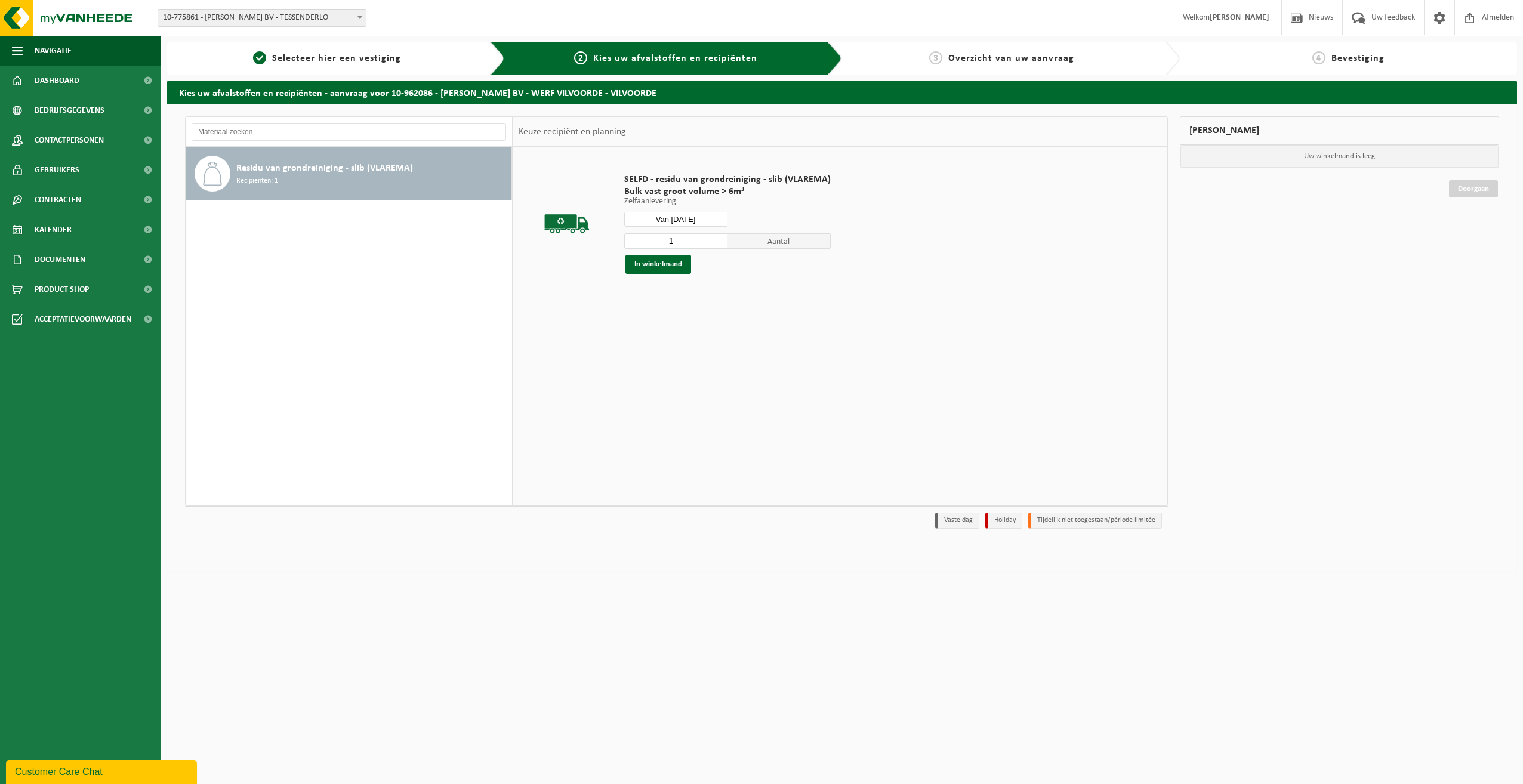
drag, startPoint x: 645, startPoint y: 239, endPoint x: 593, endPoint y: 240, distance: 52.0
click at [593, 239] on tr "SELFD - residu van grondreiniging - slib (VLAREMA) Bulk vast groot volume > 6m³…" at bounding box center [840, 224] width 642 height 142
type input "3"
click at [653, 259] on button "In winkelmand" at bounding box center [658, 265] width 66 height 19
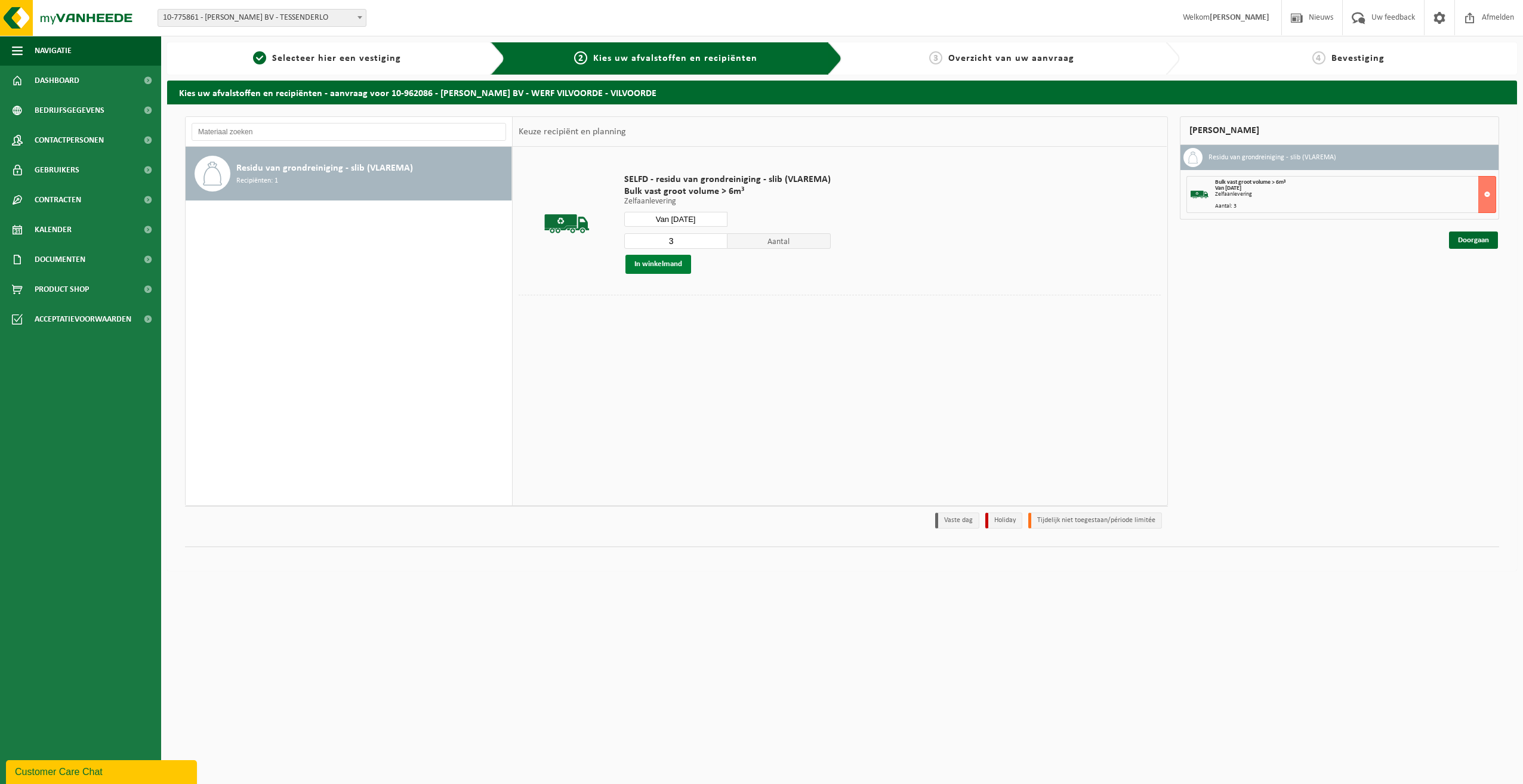
click at [661, 265] on button "In winkelmand" at bounding box center [658, 265] width 66 height 19
click at [1466, 235] on link "Doorgaan" at bounding box center [1474, 240] width 49 height 17
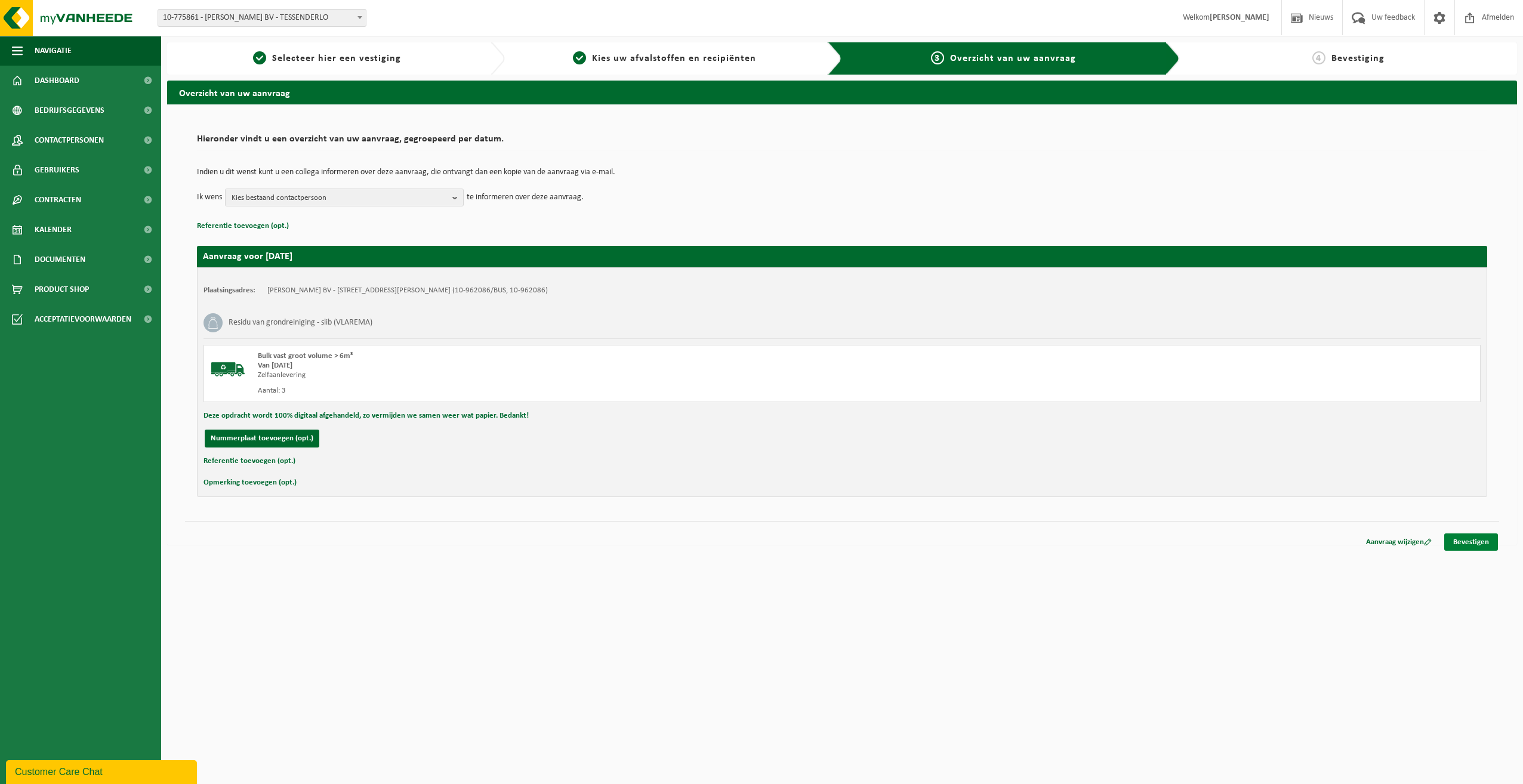
click at [1468, 547] on link "Bevestigen" at bounding box center [1471, 542] width 54 height 17
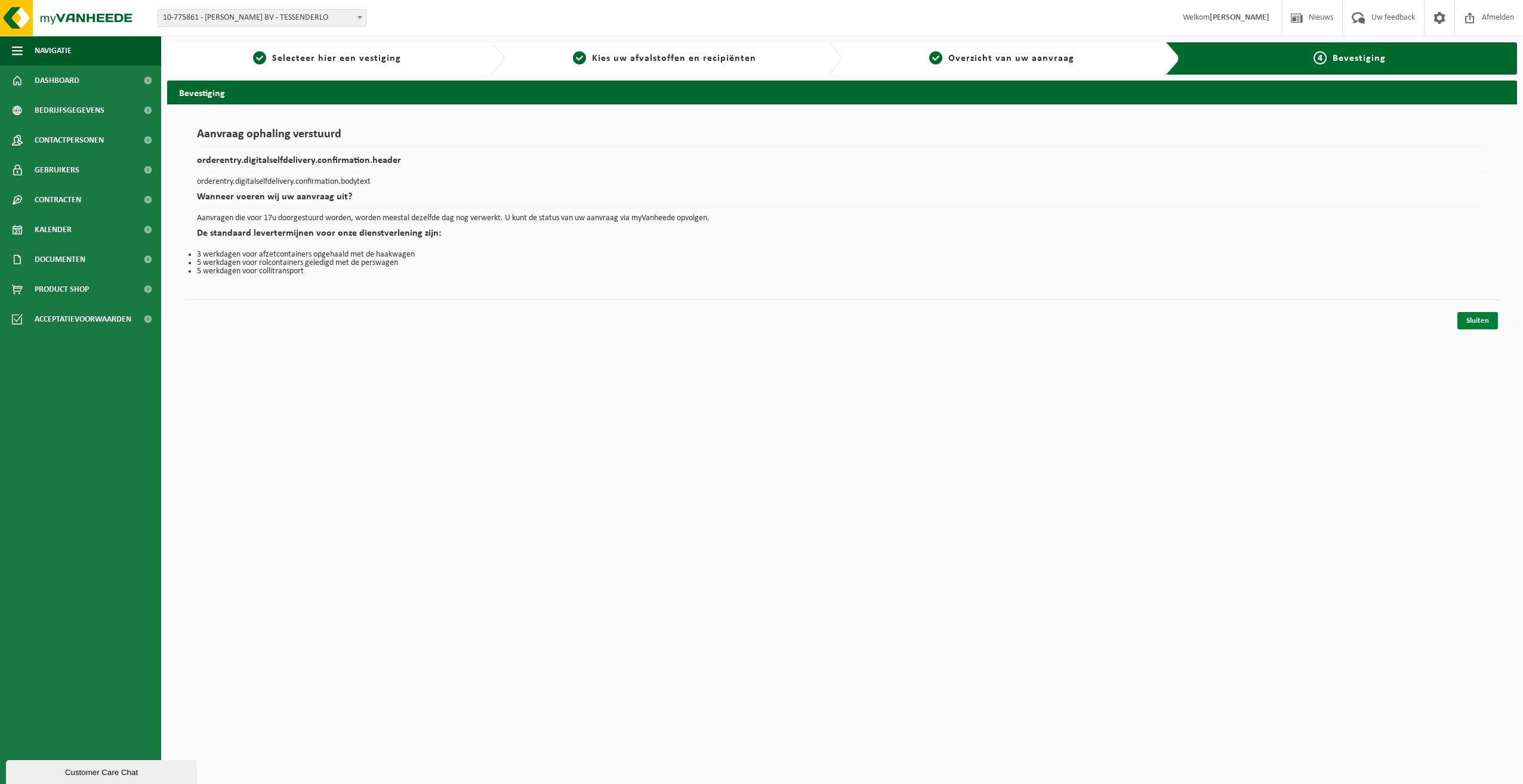
click at [1476, 318] on link "Sluiten" at bounding box center [1478, 321] width 41 height 17
